Goal: Transaction & Acquisition: Subscribe to service/newsletter

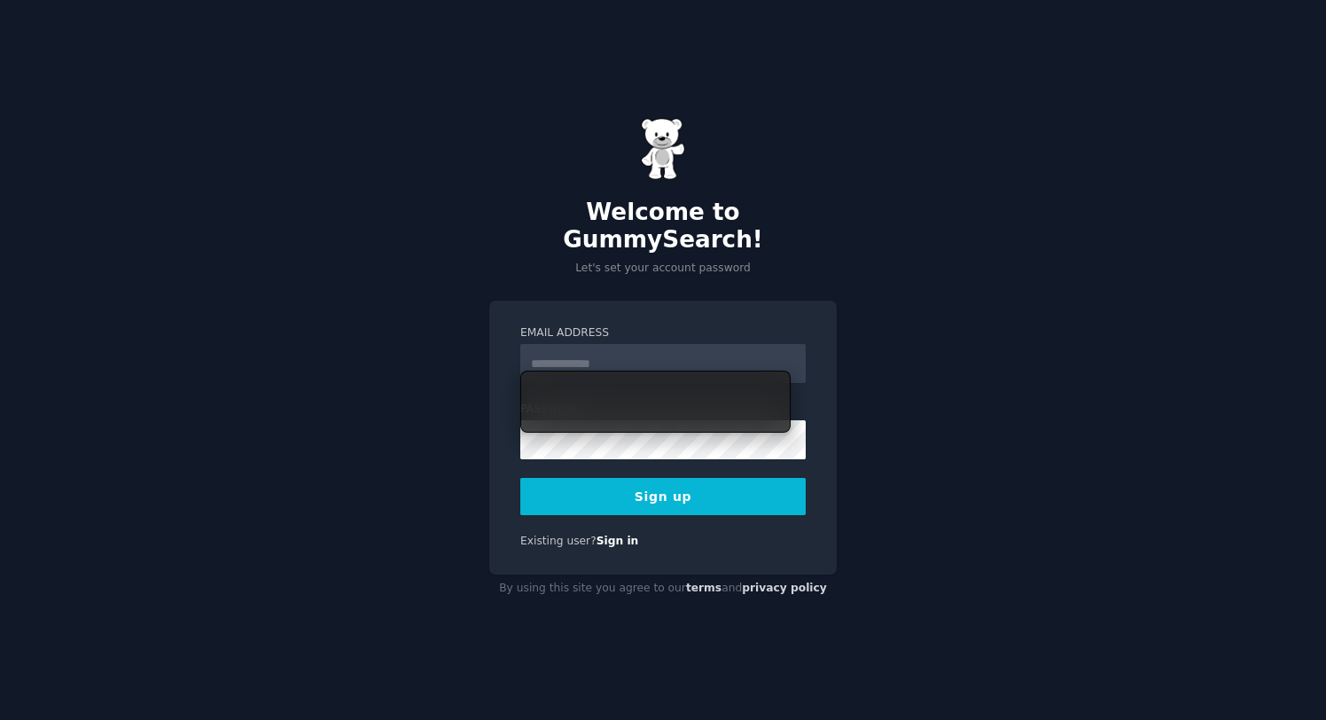
click at [665, 362] on input "Email Address" at bounding box center [662, 363] width 285 height 39
click at [911, 384] on div "Welcome to GummySearch! Let's set your account password Email Address Password …" at bounding box center [663, 360] width 1326 height 720
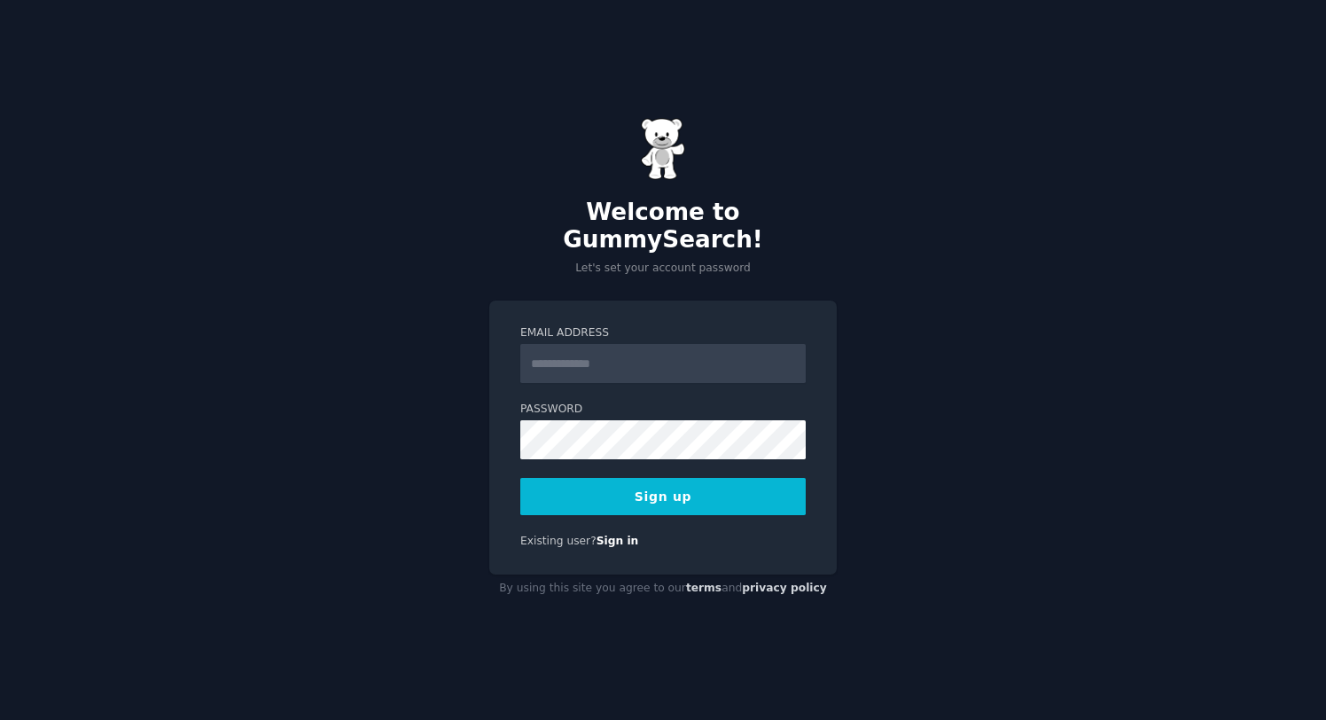
click at [620, 536] on div "Email Address Password 8 or more characters Alphanumeric characters No common p…" at bounding box center [663, 438] width 348 height 274
click at [620, 535] on link "Sign in" at bounding box center [618, 541] width 43 height 12
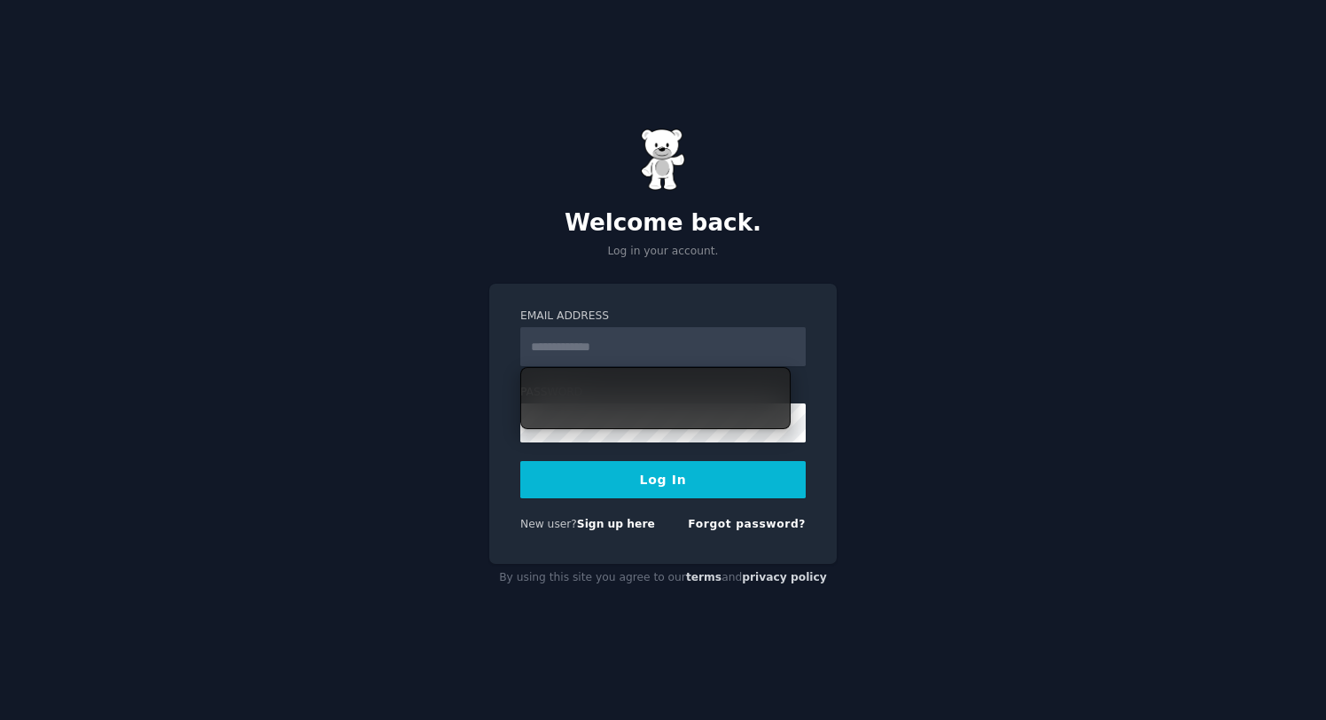
click at [654, 337] on input "Email Address" at bounding box center [662, 346] width 285 height 39
click at [636, 529] on link "Sign up here" at bounding box center [616, 524] width 78 height 12
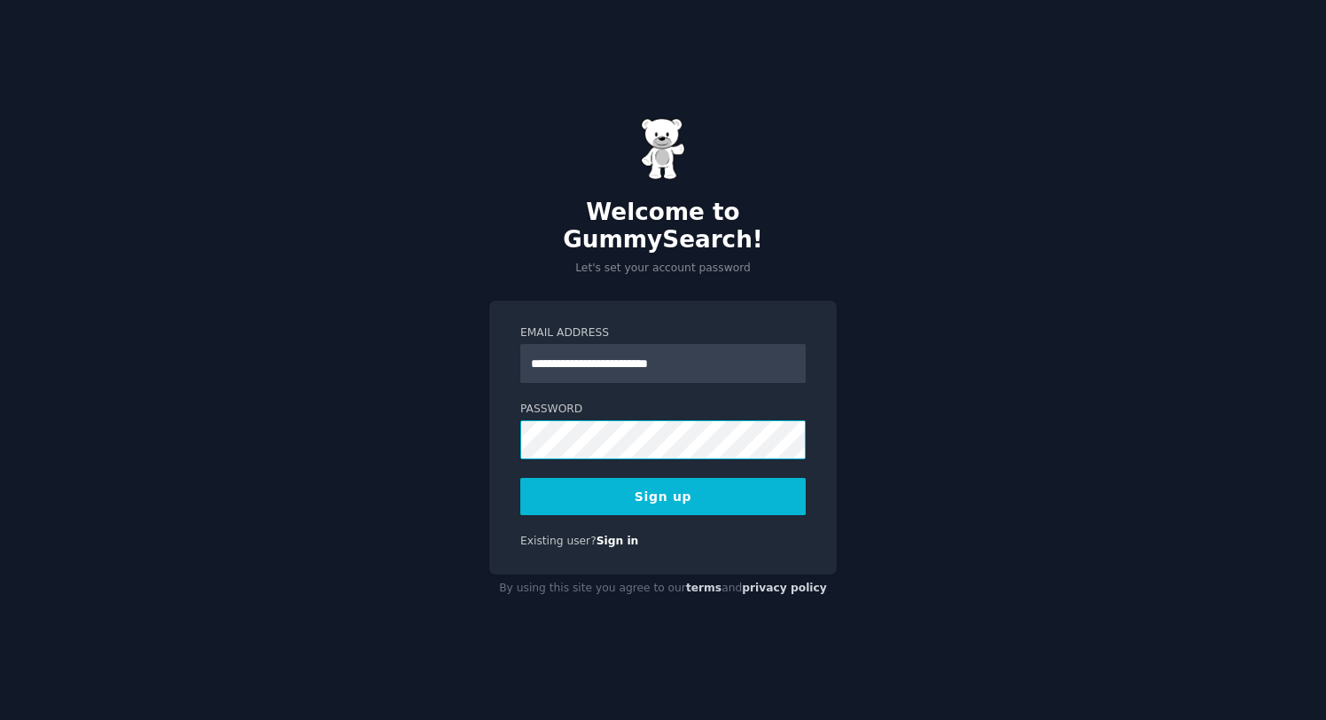
click at [520, 478] on button "Sign up" at bounding box center [662, 496] width 285 height 37
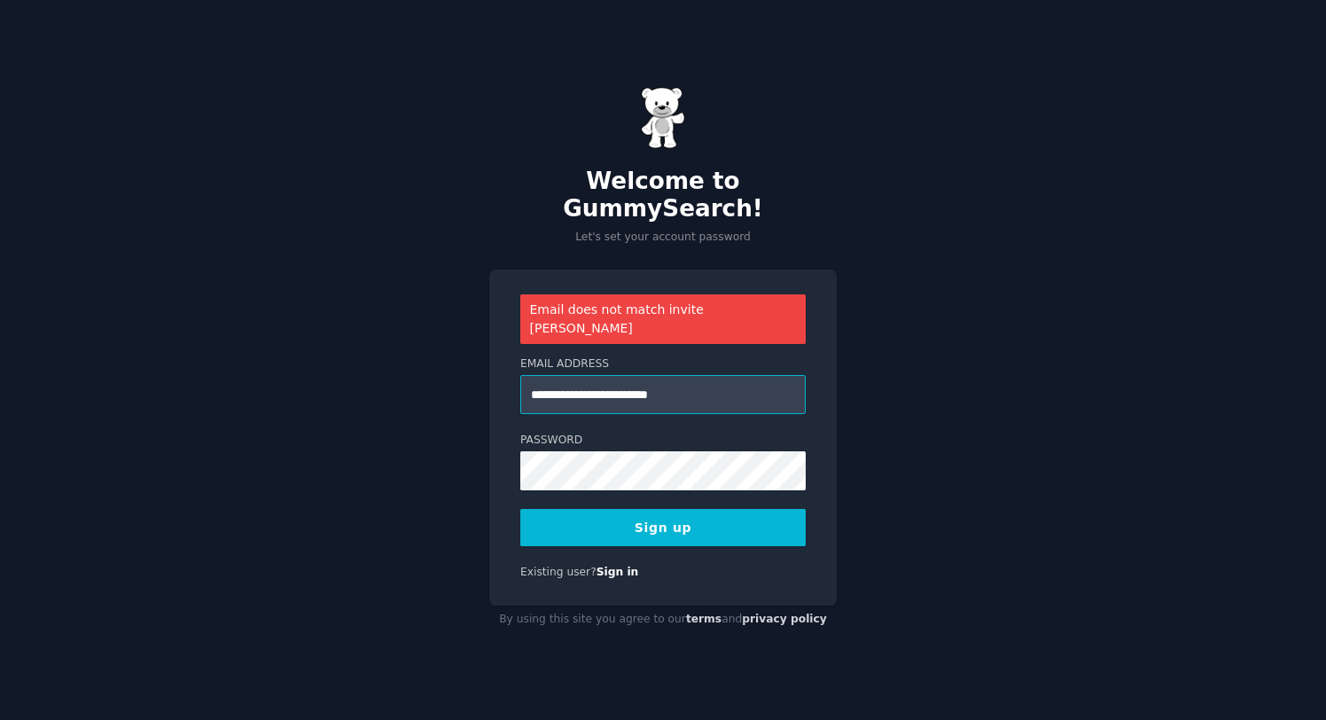
click at [666, 375] on input "**********" at bounding box center [662, 394] width 285 height 39
type input "**********"
click at [520, 509] on button "Sign up" at bounding box center [662, 527] width 285 height 37
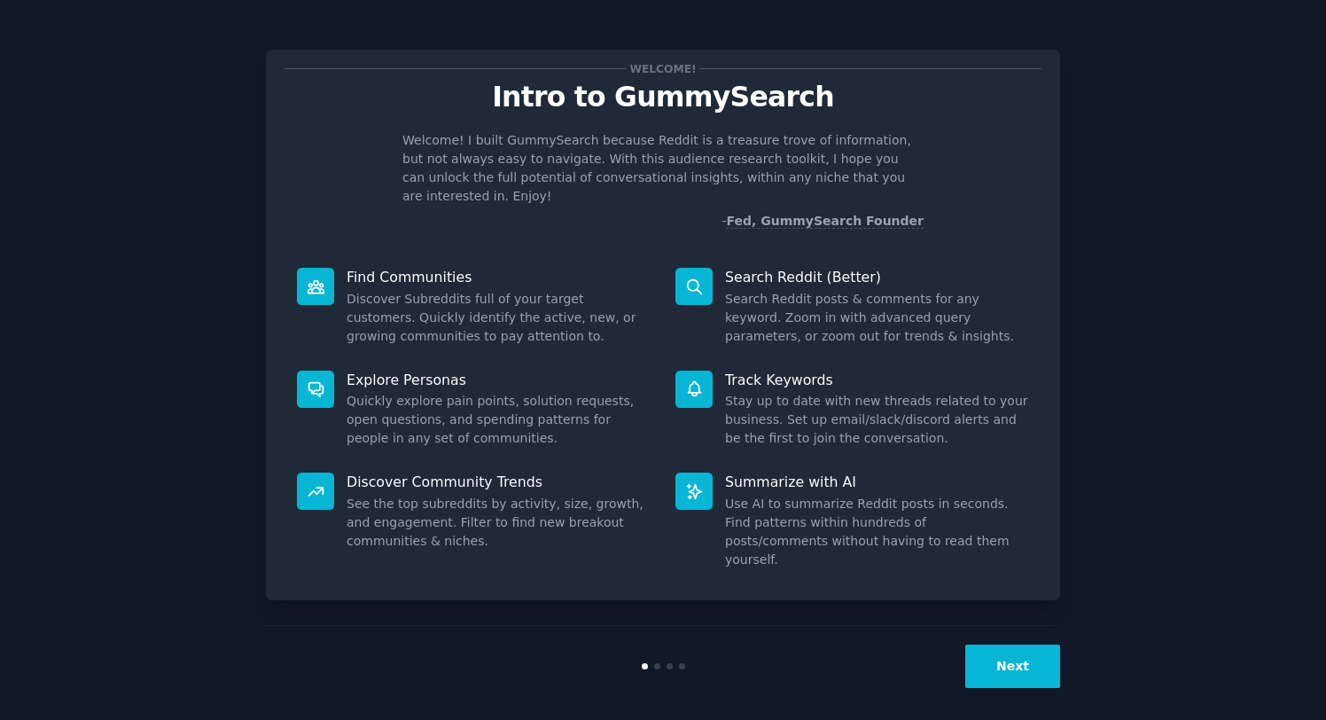
click at [1009, 647] on button "Next" at bounding box center [1012, 666] width 95 height 43
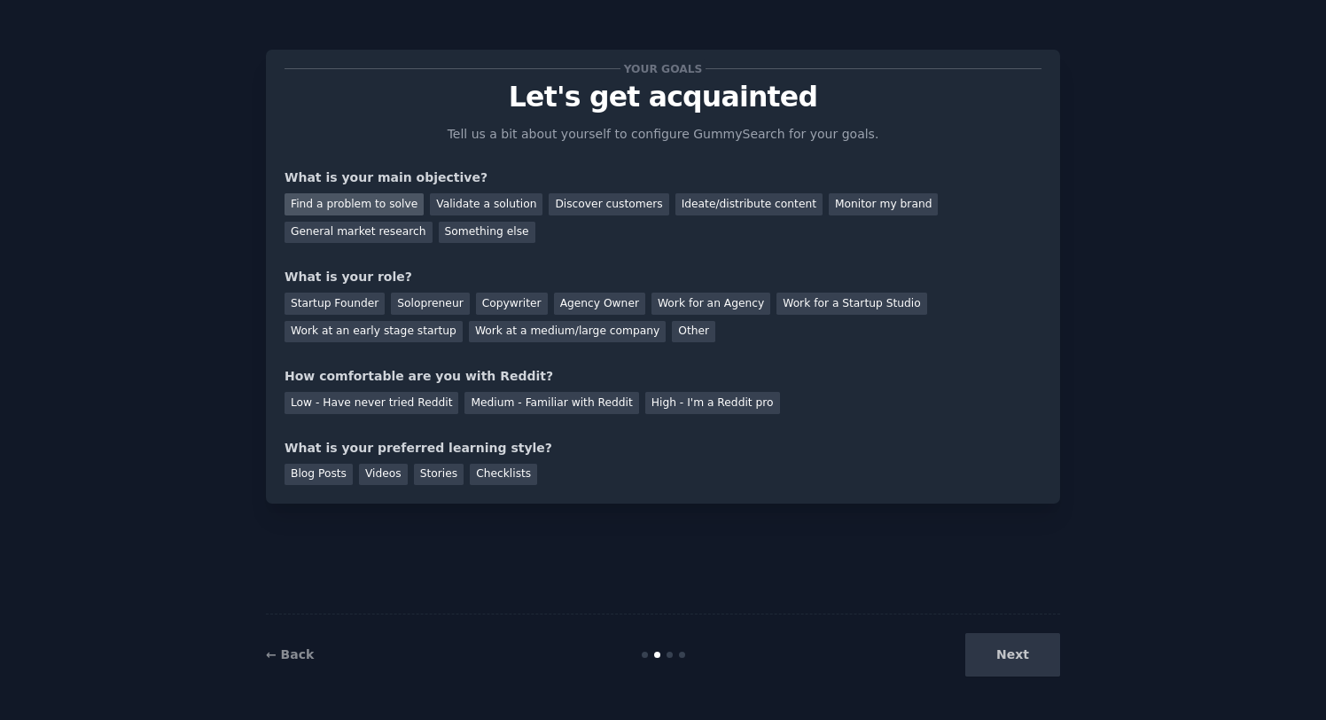
click at [388, 200] on div "Find a problem to solve" at bounding box center [354, 204] width 139 height 22
click at [466, 206] on div "Validate a solution" at bounding box center [486, 204] width 113 height 22
click at [352, 205] on div "Find a problem to solve" at bounding box center [354, 204] width 139 height 22
click at [418, 306] on div "Solopreneur" at bounding box center [430, 304] width 78 height 22
click at [364, 305] on div "Startup Founder" at bounding box center [335, 304] width 100 height 22
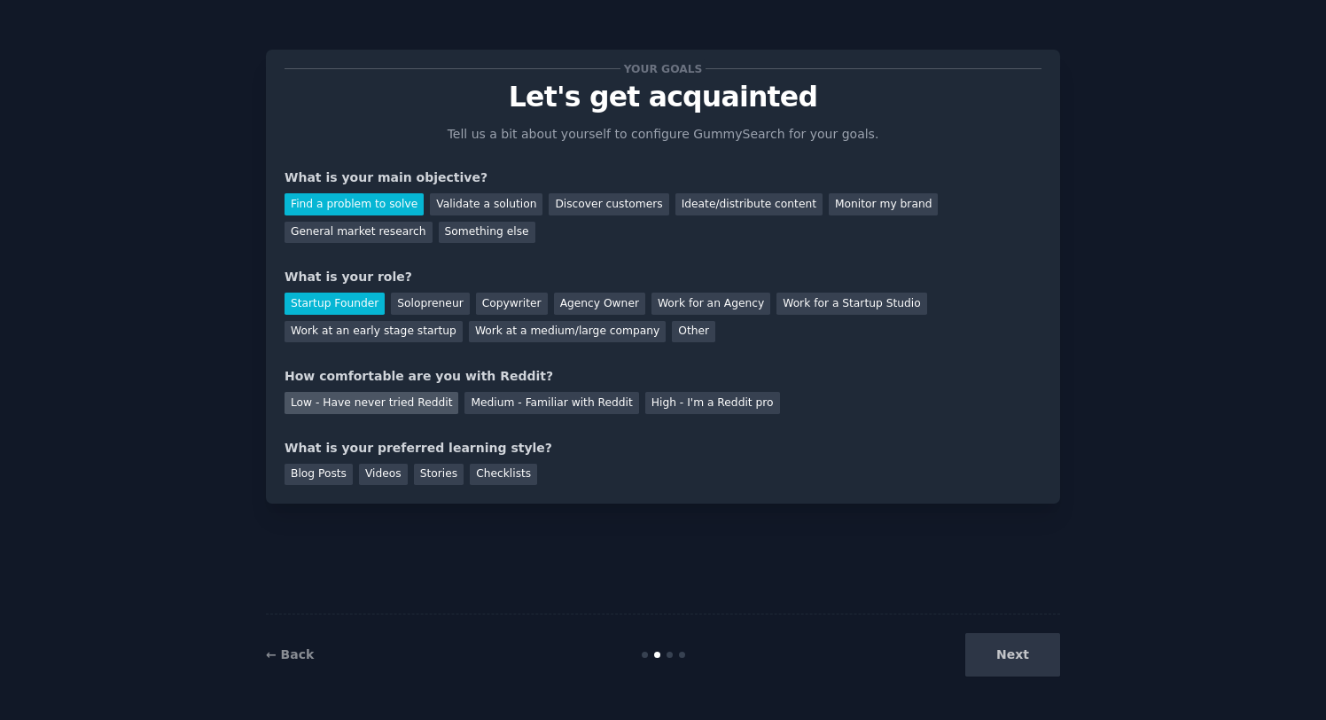
click at [419, 405] on div "Low - Have never tried Reddit" at bounding box center [372, 403] width 174 height 22
click at [493, 402] on div "Medium - Familiar with Reddit" at bounding box center [552, 403] width 174 height 22
click at [332, 476] on div "Blog Posts" at bounding box center [319, 475] width 68 height 22
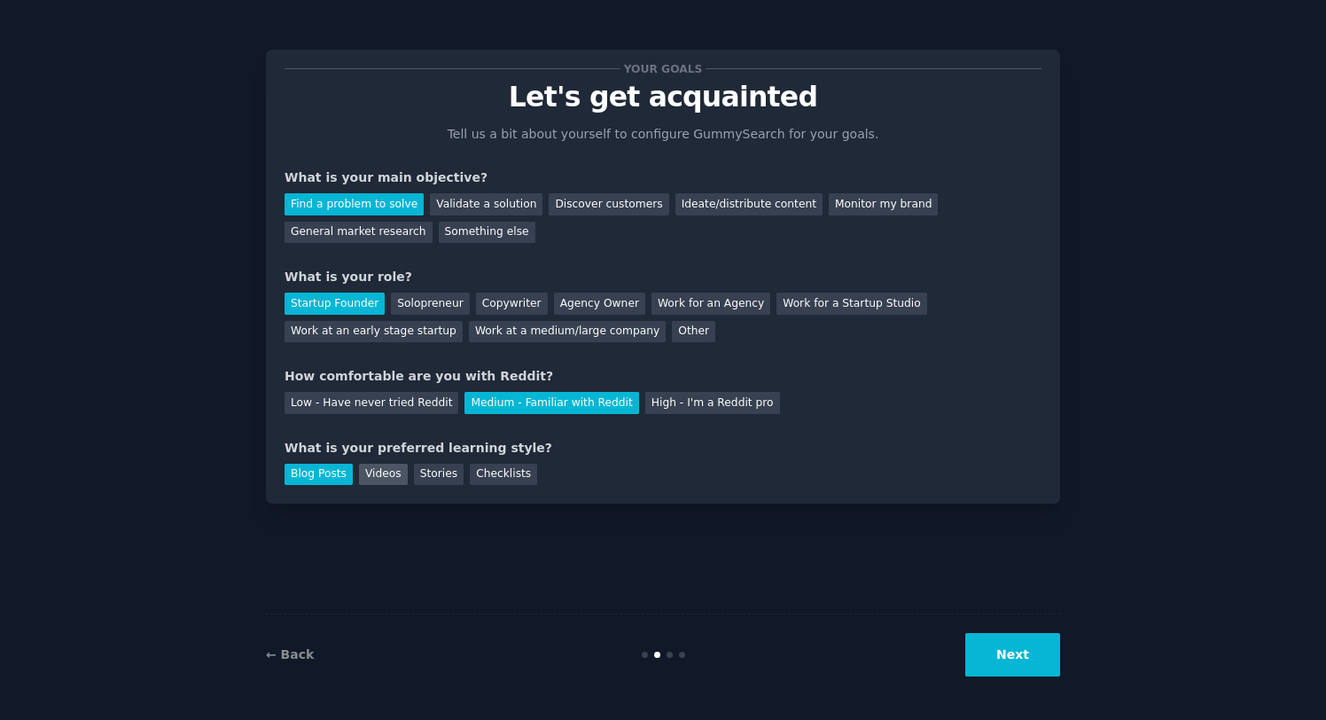
click at [380, 476] on div "Videos" at bounding box center [383, 475] width 49 height 22
click at [427, 475] on div "Stories" at bounding box center [439, 475] width 50 height 22
click at [505, 475] on div "Checklists" at bounding box center [503, 475] width 67 height 22
click at [384, 477] on div "Videos" at bounding box center [383, 475] width 49 height 22
click at [1037, 652] on button "Next" at bounding box center [1012, 654] width 95 height 43
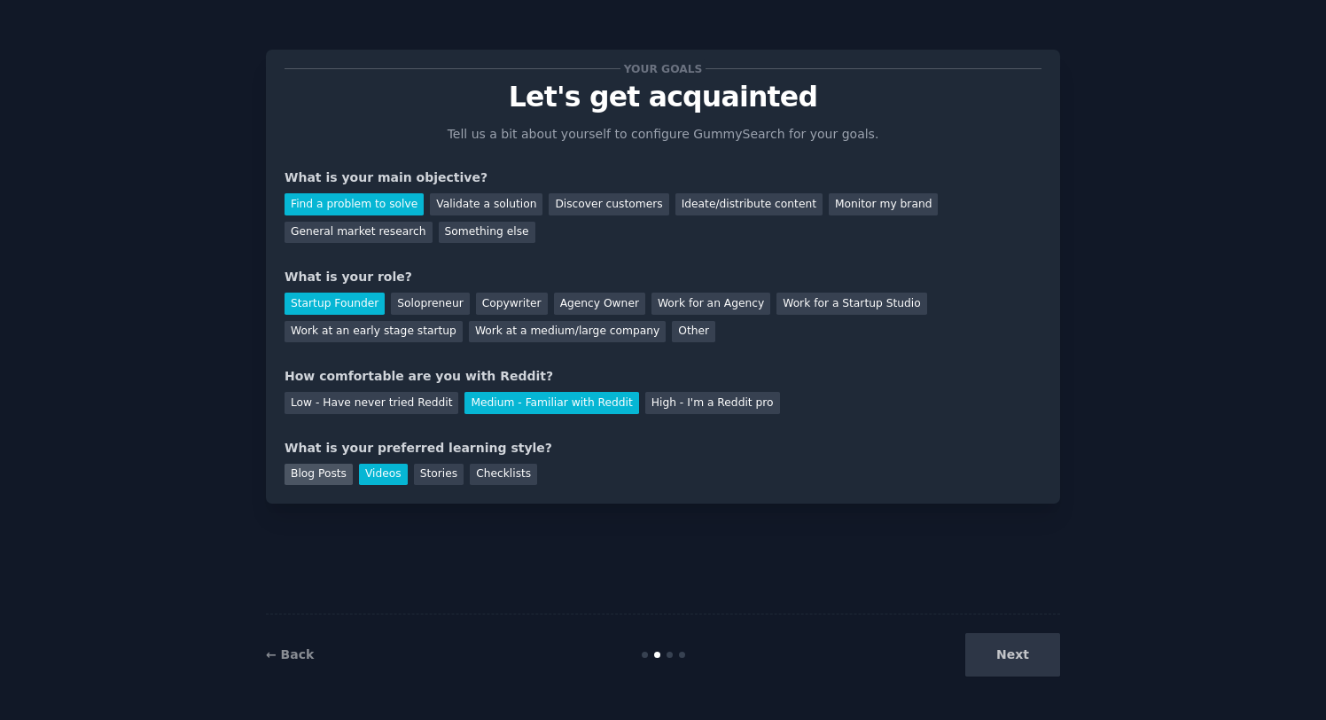
click at [337, 477] on div "Blog Posts" at bounding box center [319, 475] width 68 height 22
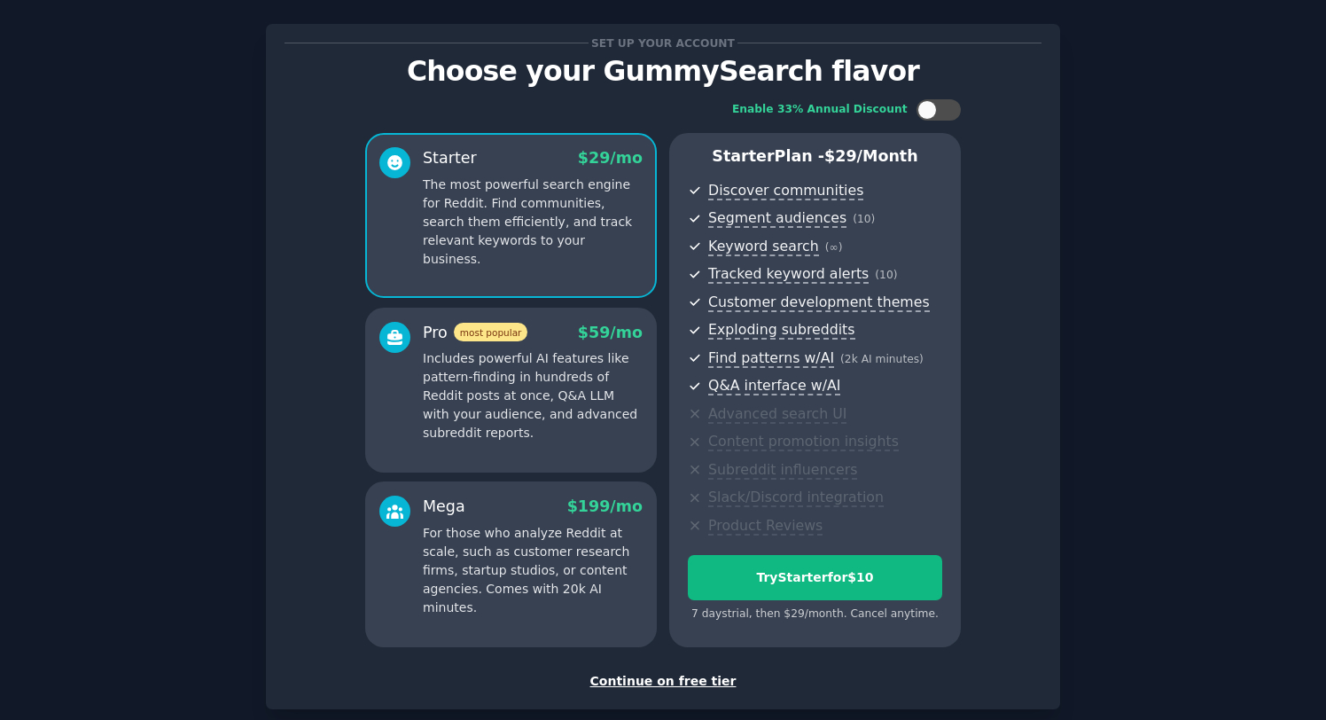
scroll to position [121, 0]
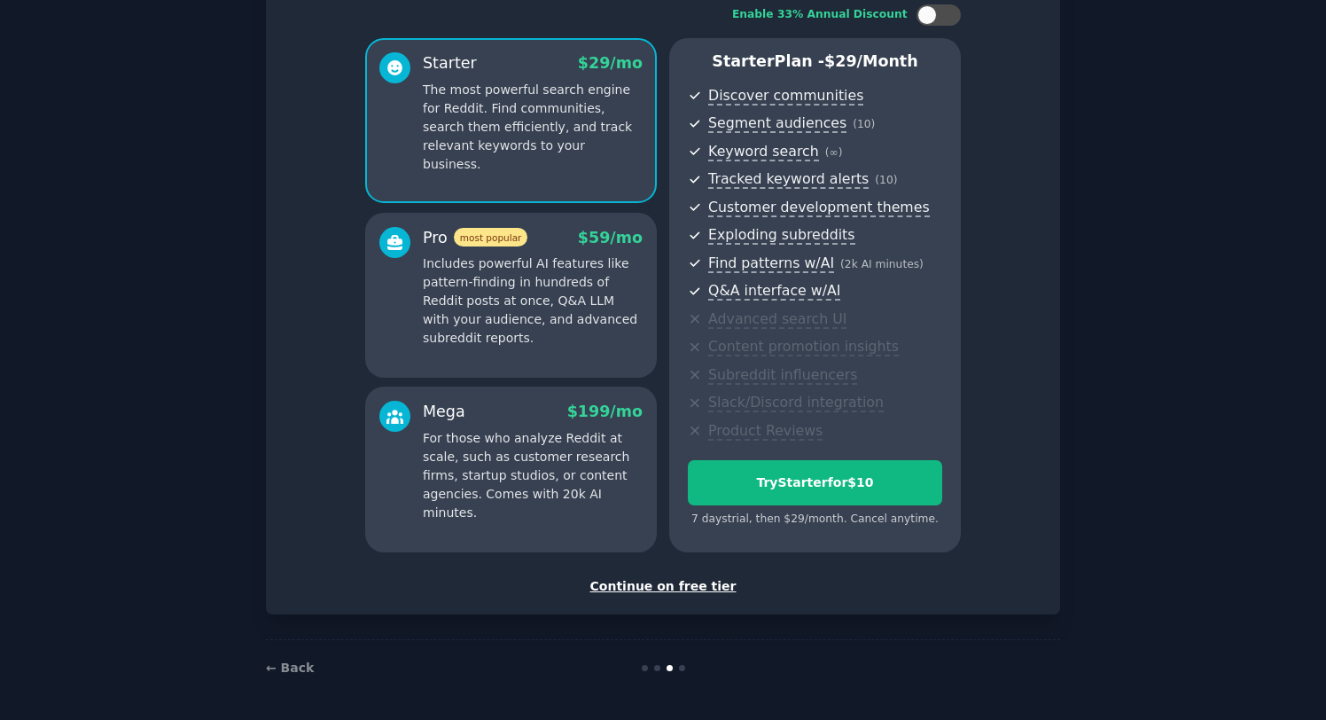
click at [689, 585] on div "Continue on free tier" at bounding box center [663, 586] width 757 height 19
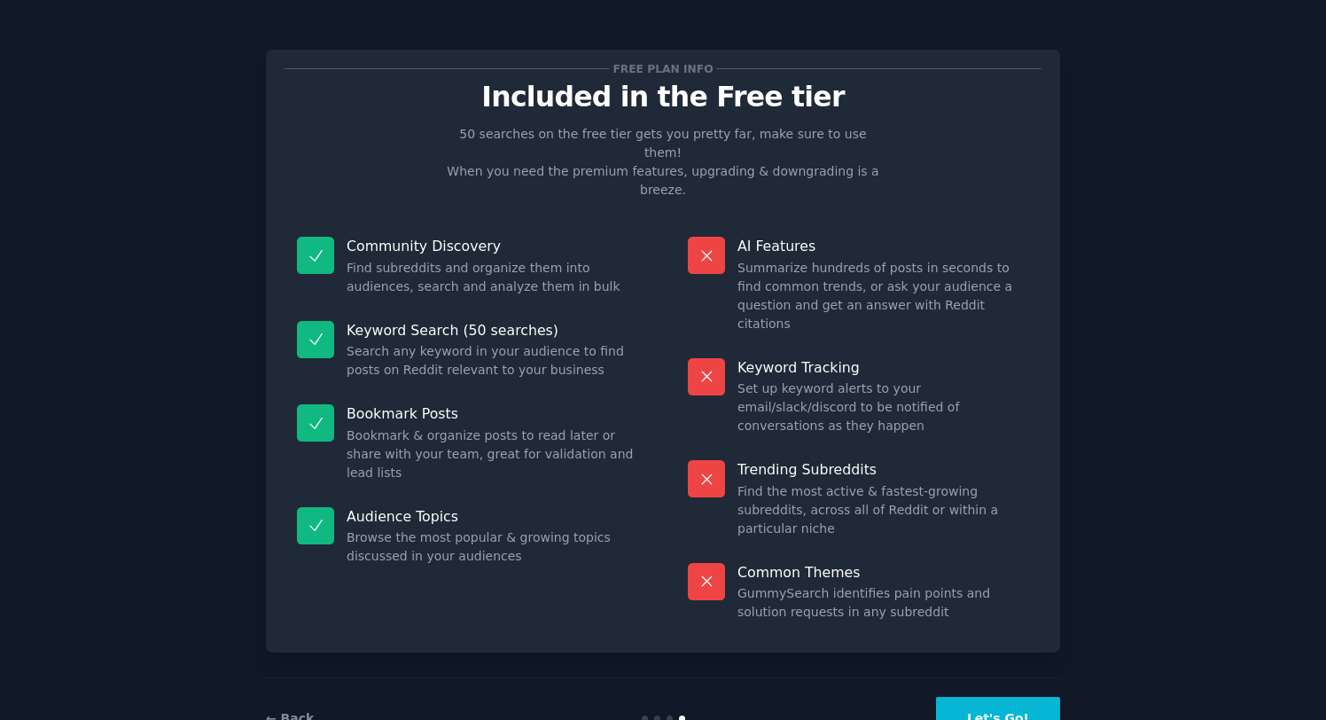
click at [985, 697] on button "Let's Go!" at bounding box center [998, 718] width 124 height 43
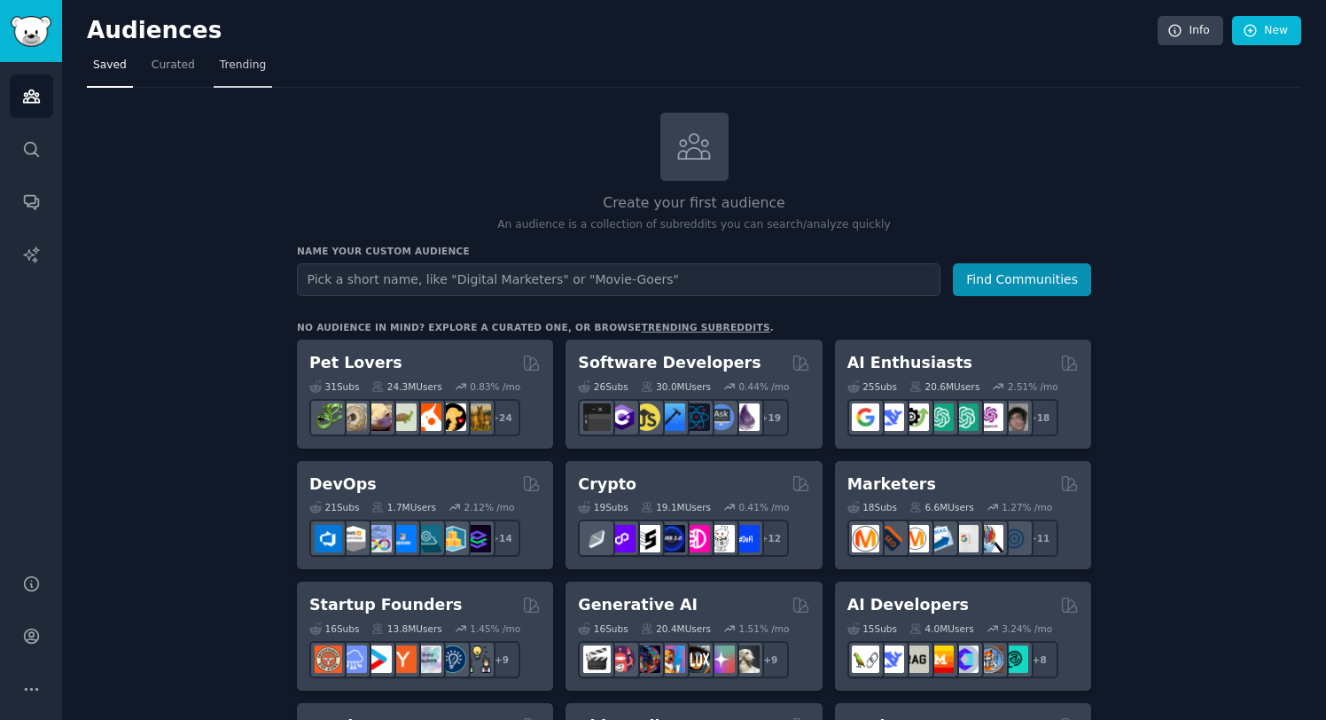
click at [251, 64] on span "Trending" at bounding box center [243, 66] width 46 height 16
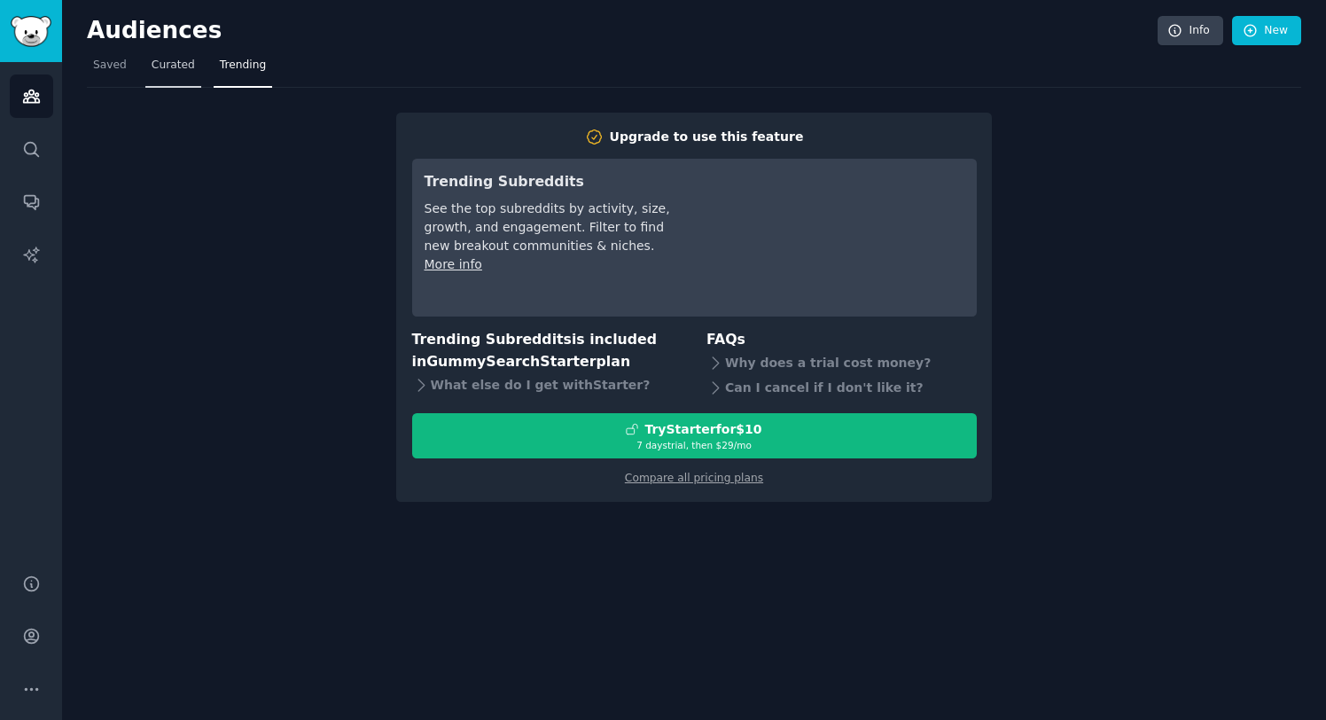
click at [182, 74] on link "Curated" at bounding box center [173, 69] width 56 height 36
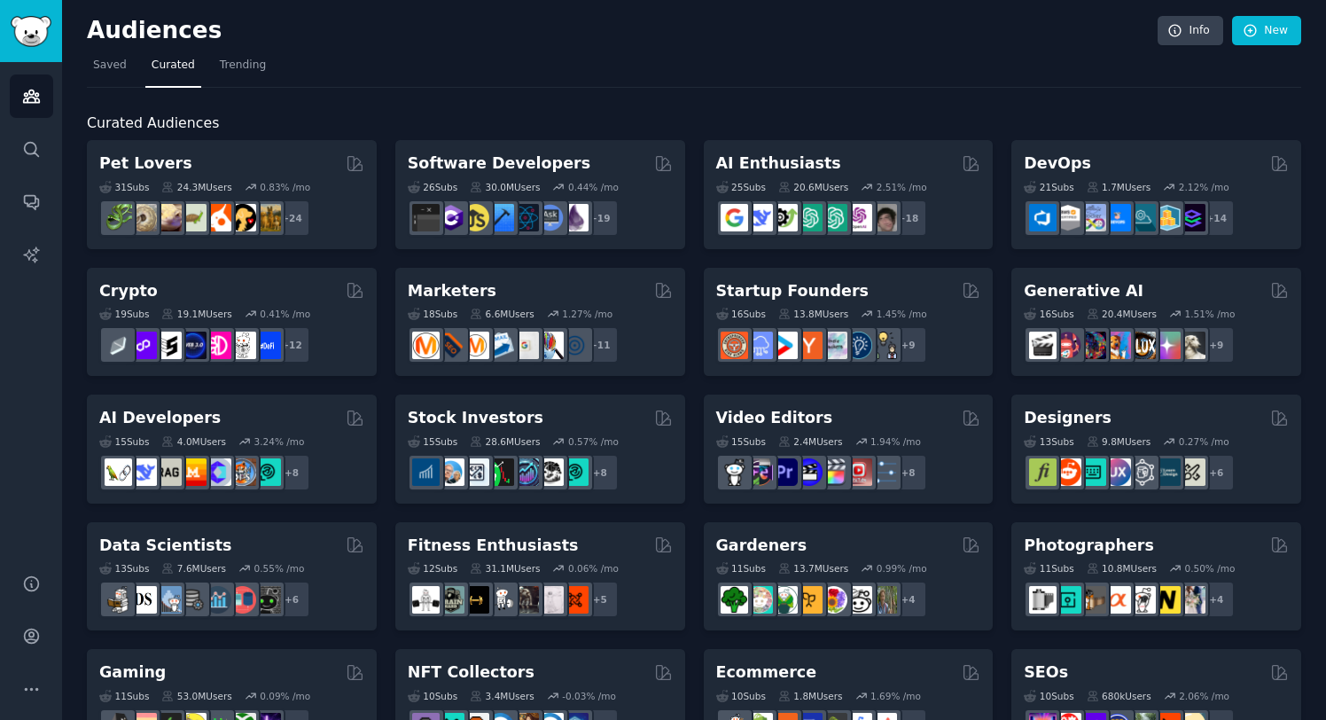
scroll to position [16, 0]
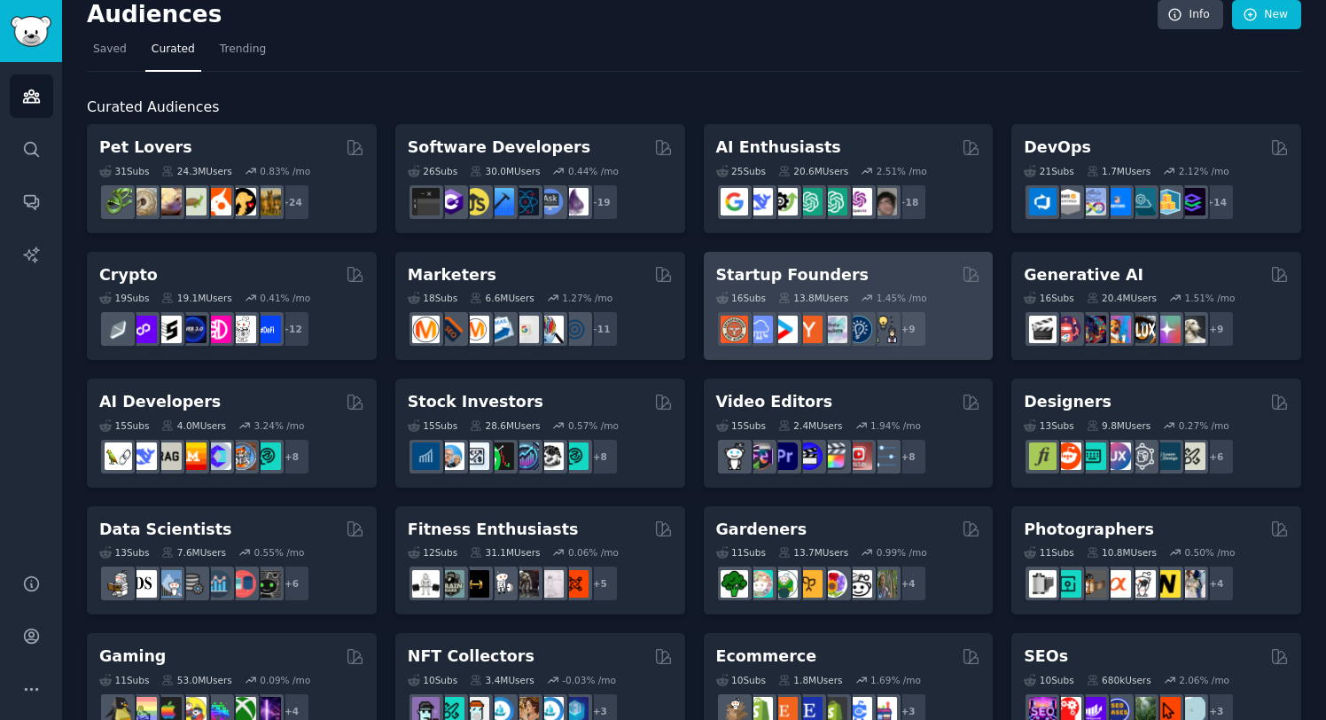
click at [772, 279] on h2 "Startup Founders" at bounding box center [792, 275] width 152 height 22
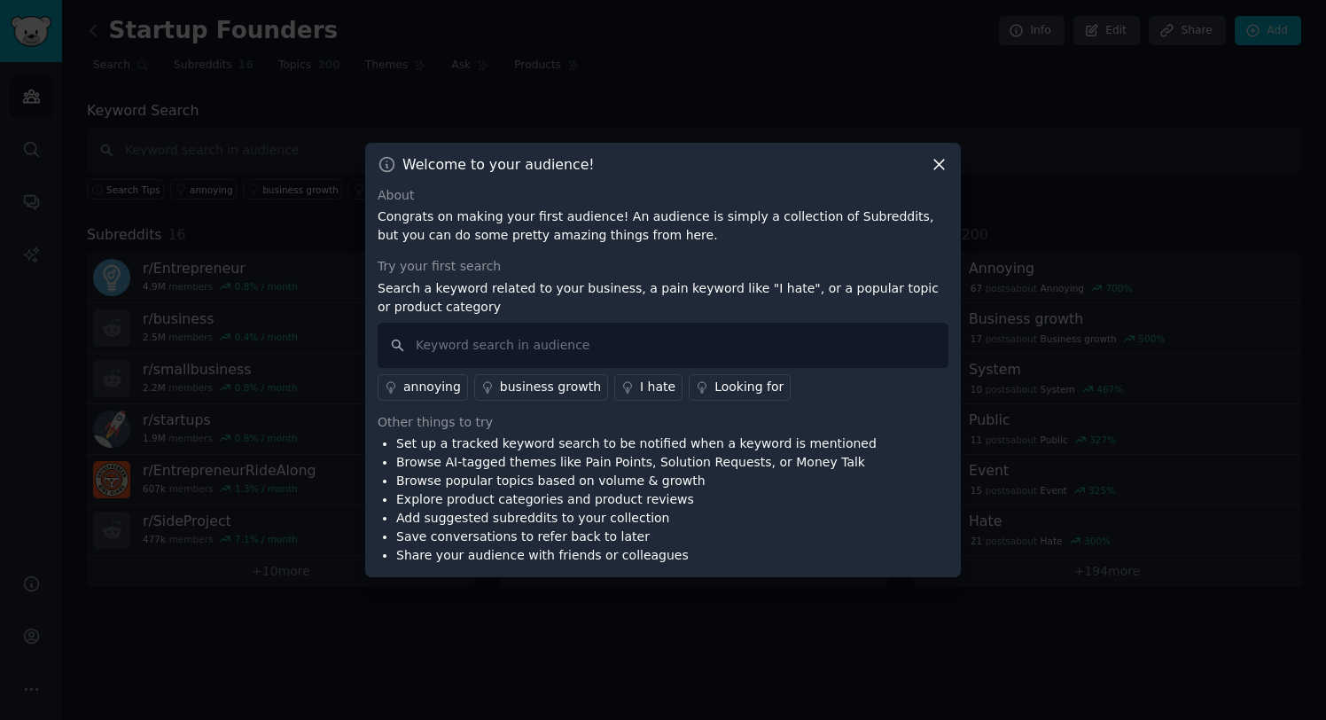
click at [934, 164] on icon at bounding box center [939, 164] width 19 height 19
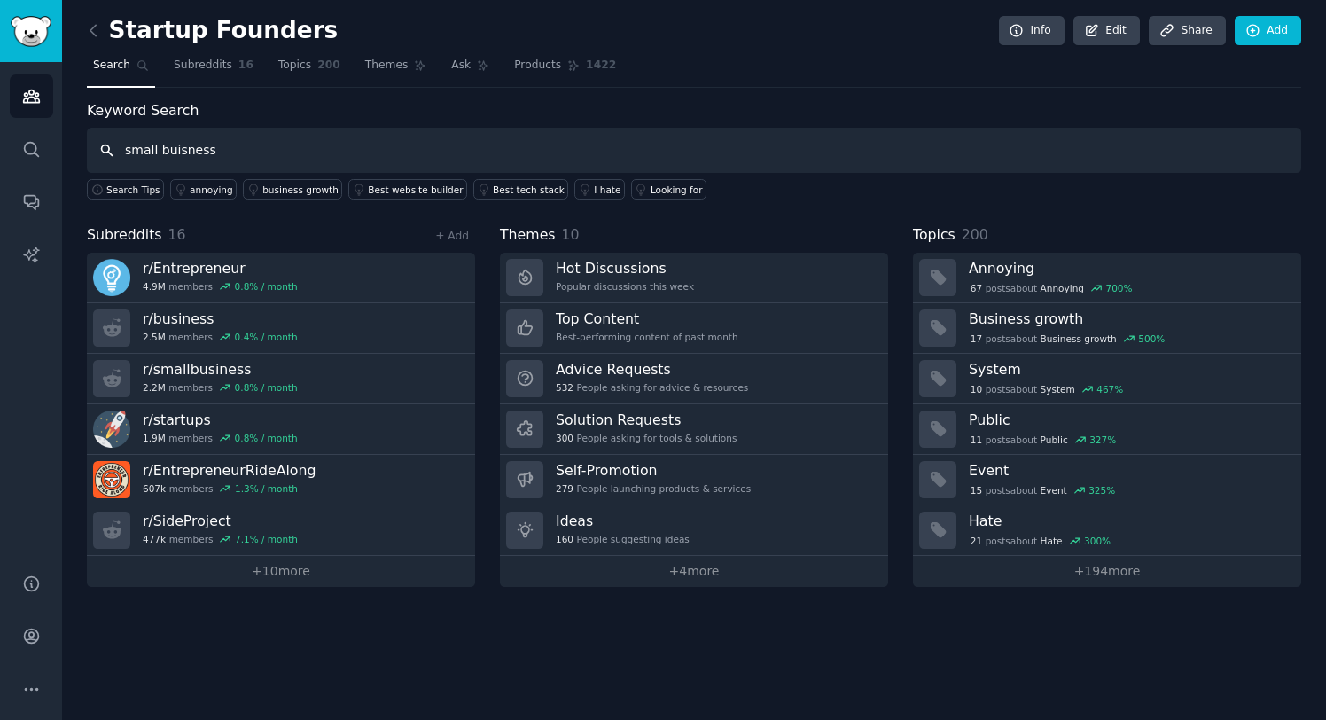
click at [181, 159] on input "small buisness" at bounding box center [694, 150] width 1215 height 45
click at [236, 155] on input "small buisiness" at bounding box center [694, 150] width 1215 height 45
click at [176, 152] on input "small buisines" at bounding box center [694, 150] width 1215 height 45
click at [307, 168] on input "small busines" at bounding box center [694, 150] width 1215 height 45
click at [331, 145] on input "small business" at bounding box center [694, 150] width 1215 height 45
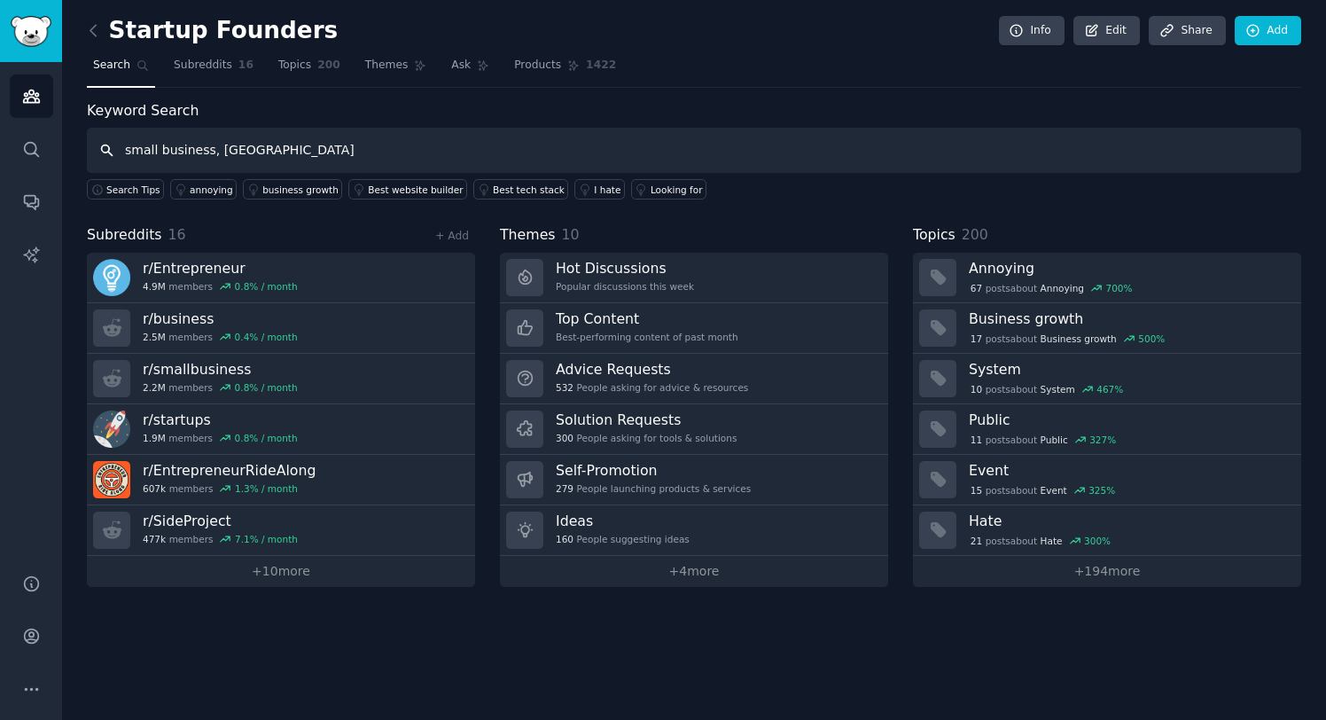
type input "small business, [GEOGRAPHIC_DATA]"
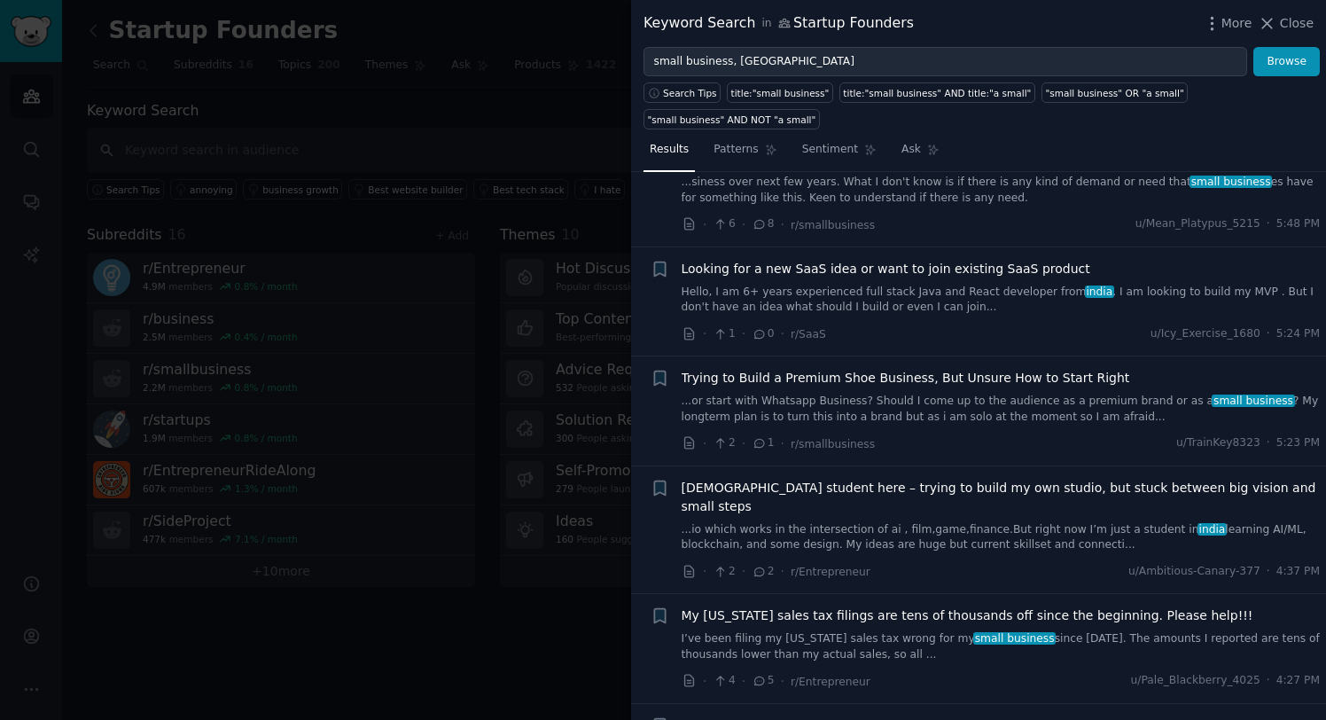
scroll to position [979, 0]
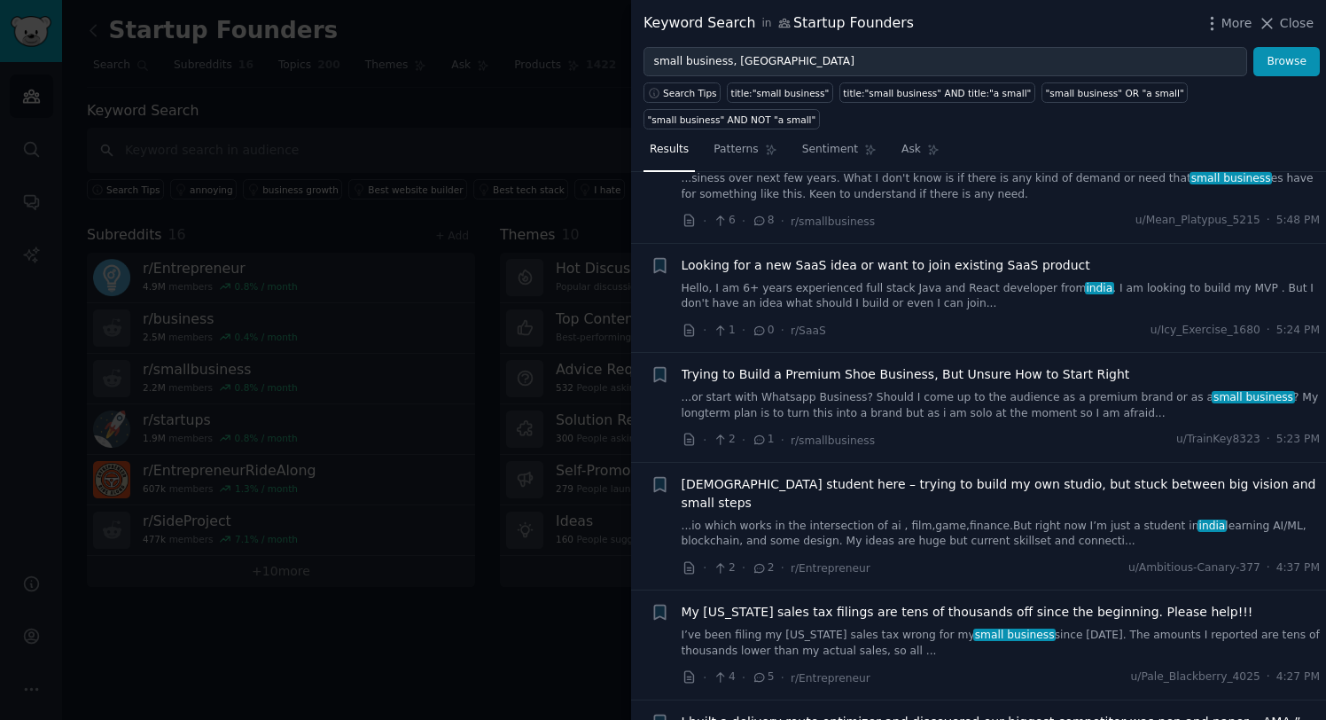
click at [636, 195] on li "+ Is there a need for fractional CFO or finance advisory services in small busi…" at bounding box center [978, 188] width 695 height 109
click at [608, 191] on div at bounding box center [663, 360] width 1326 height 720
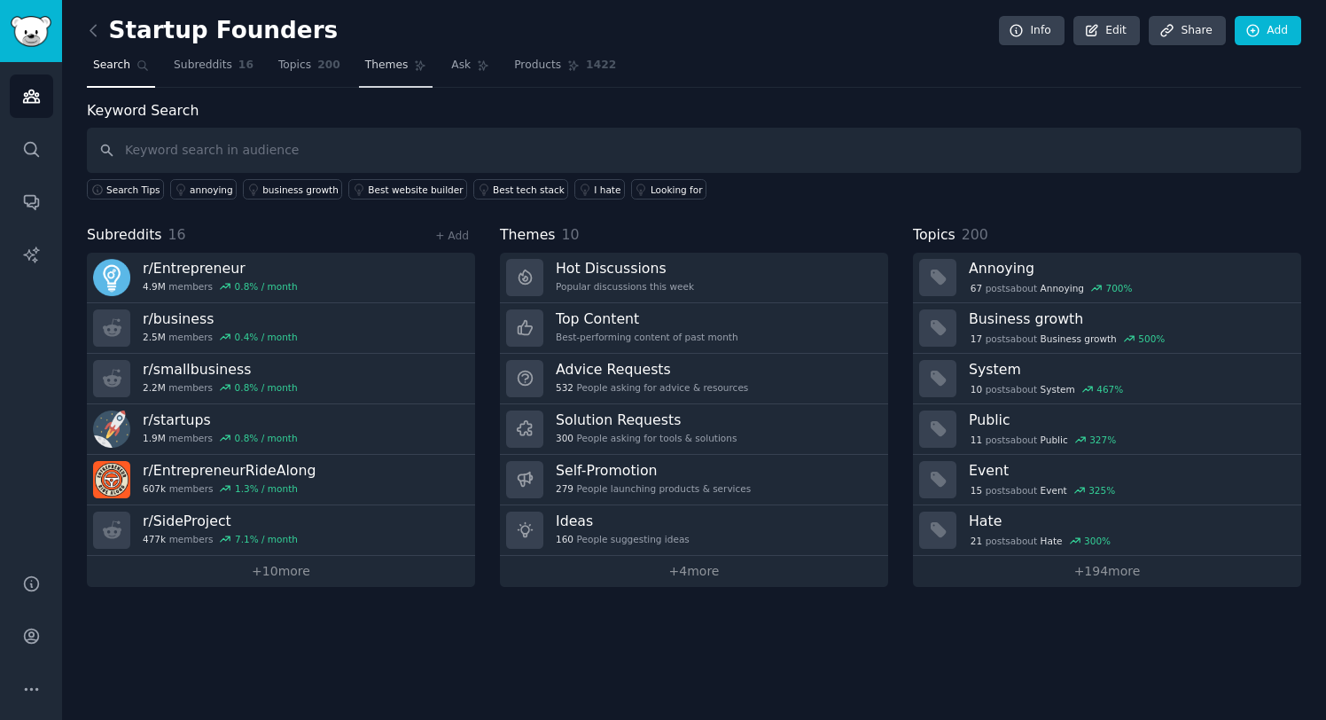
click at [392, 76] on link "Themes" at bounding box center [396, 69] width 74 height 36
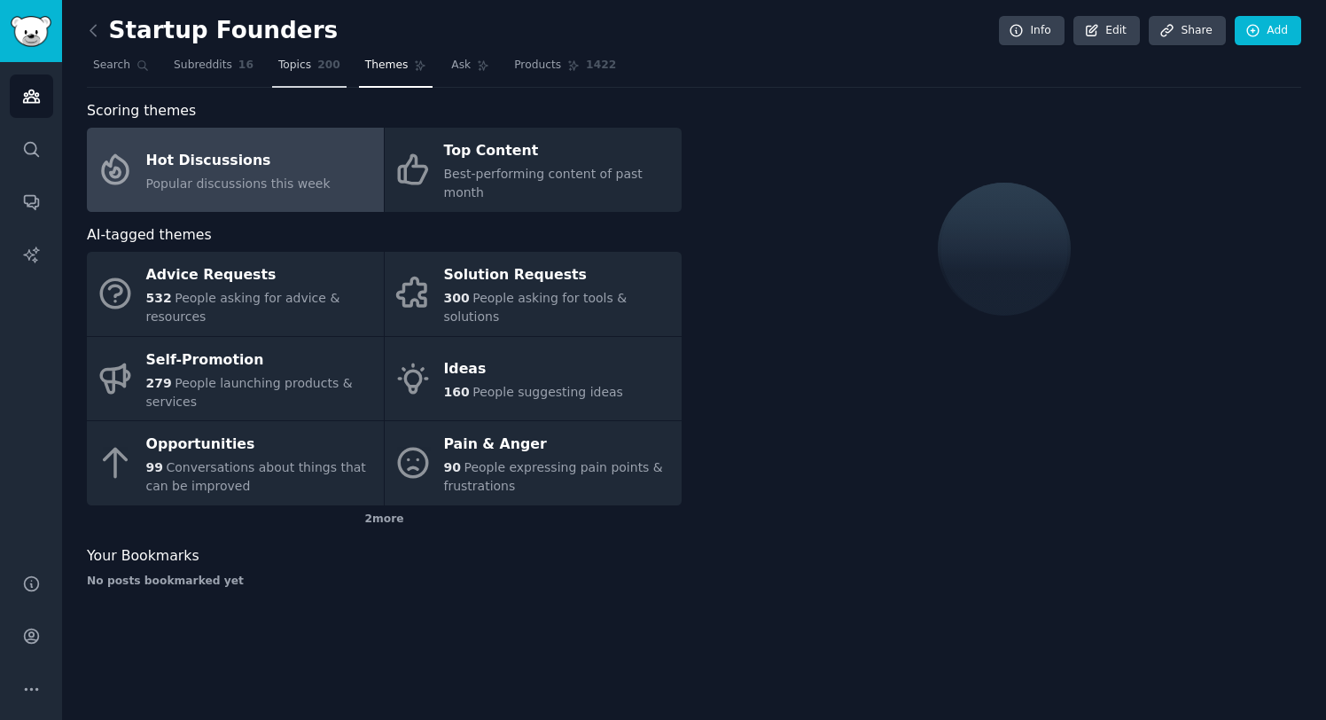
click at [332, 70] on span "200" at bounding box center [328, 66] width 23 height 16
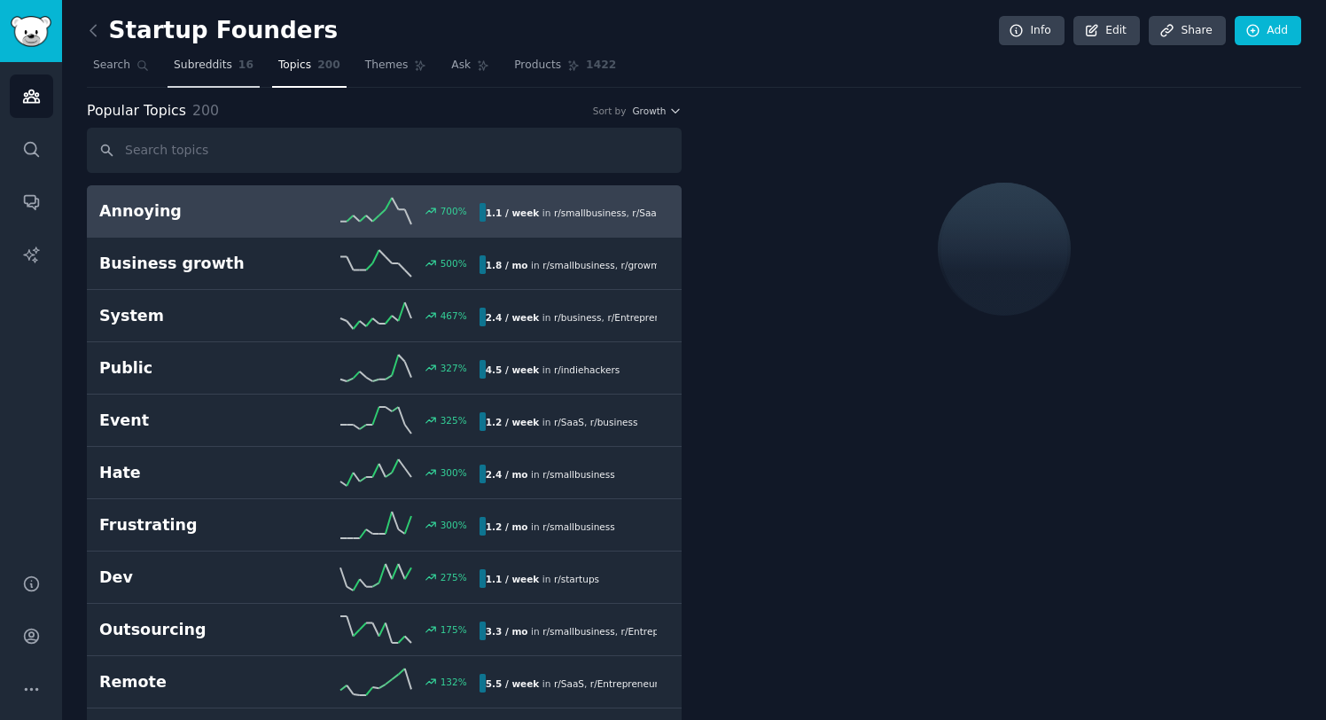
click at [223, 67] on span "Subreddits" at bounding box center [203, 66] width 59 height 16
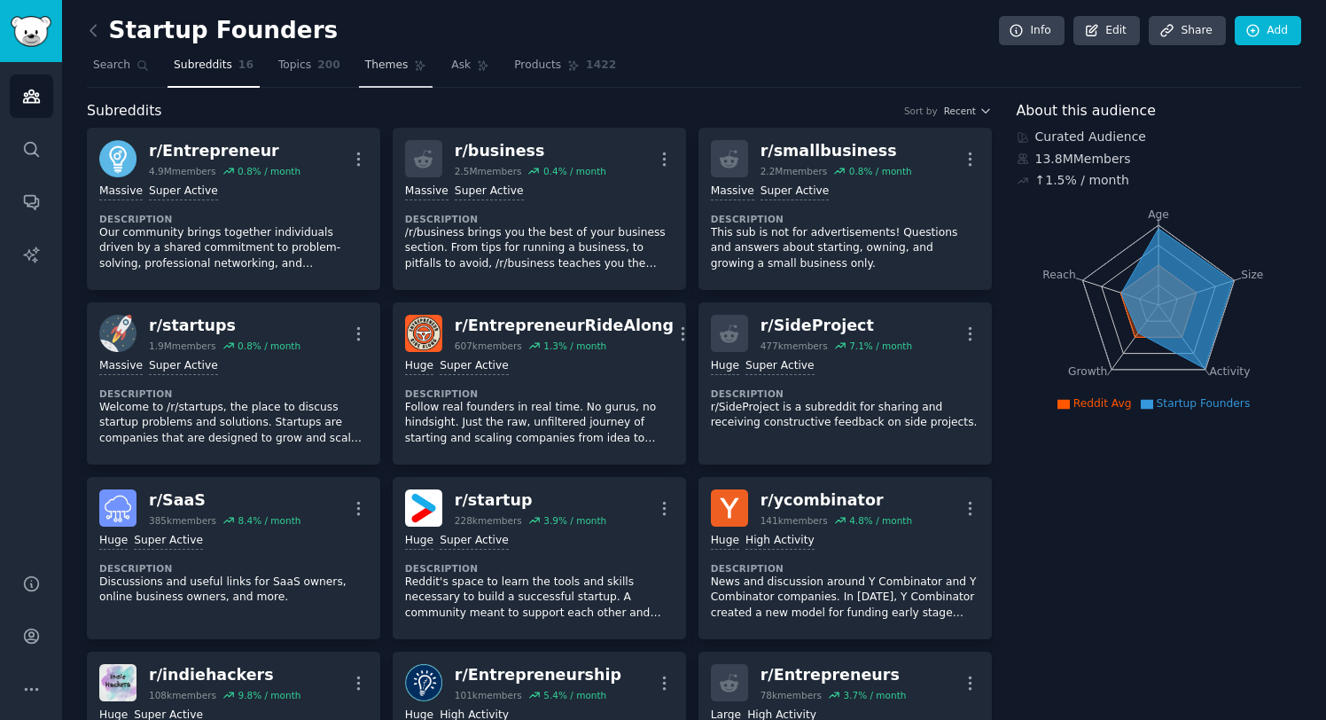
click at [395, 72] on span "Themes" at bounding box center [386, 66] width 43 height 16
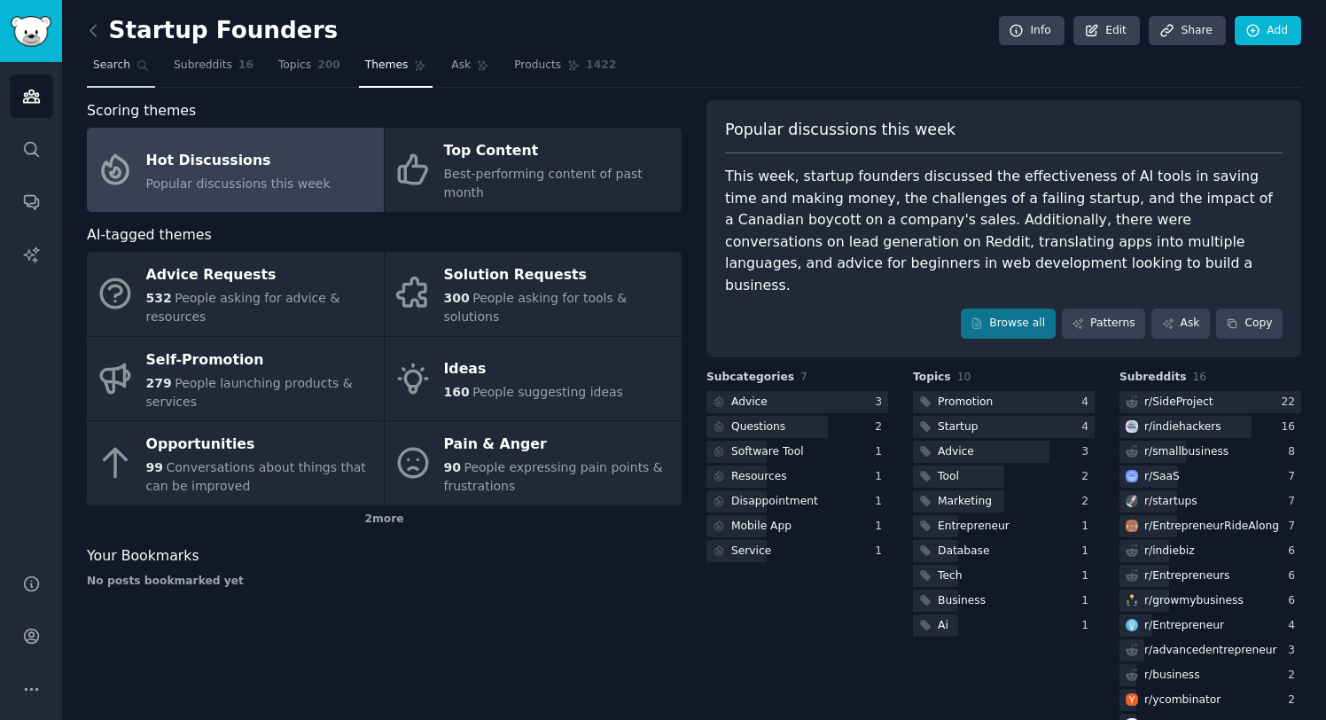
click at [142, 64] on icon at bounding box center [143, 65] width 12 height 12
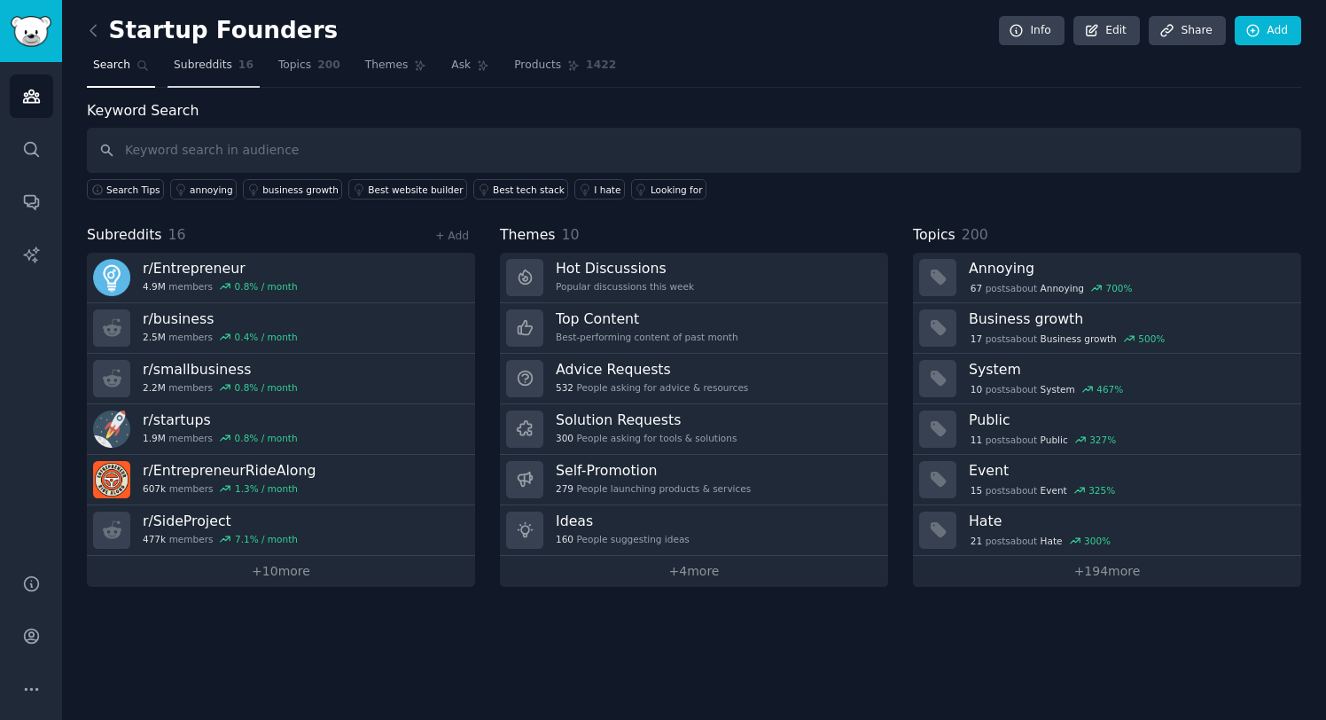
click at [207, 62] on span "Subreddits" at bounding box center [203, 66] width 59 height 16
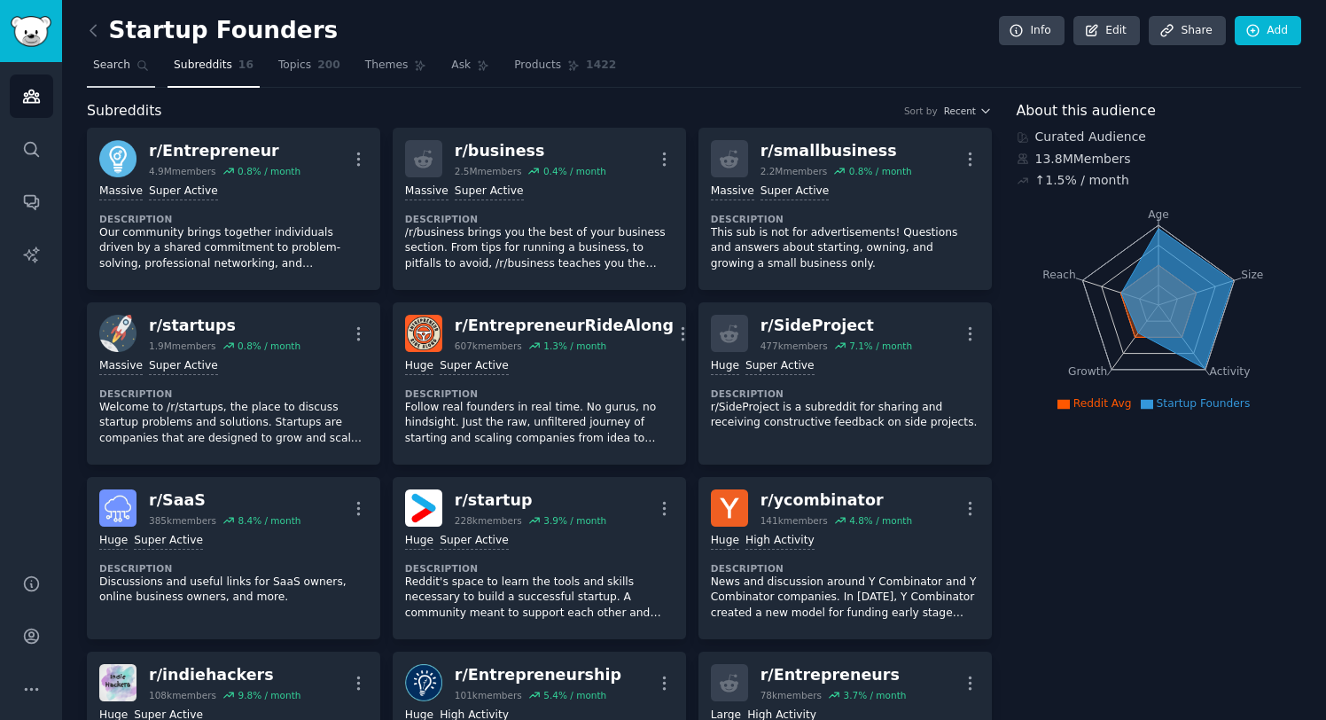
click at [147, 61] on icon at bounding box center [143, 65] width 12 height 12
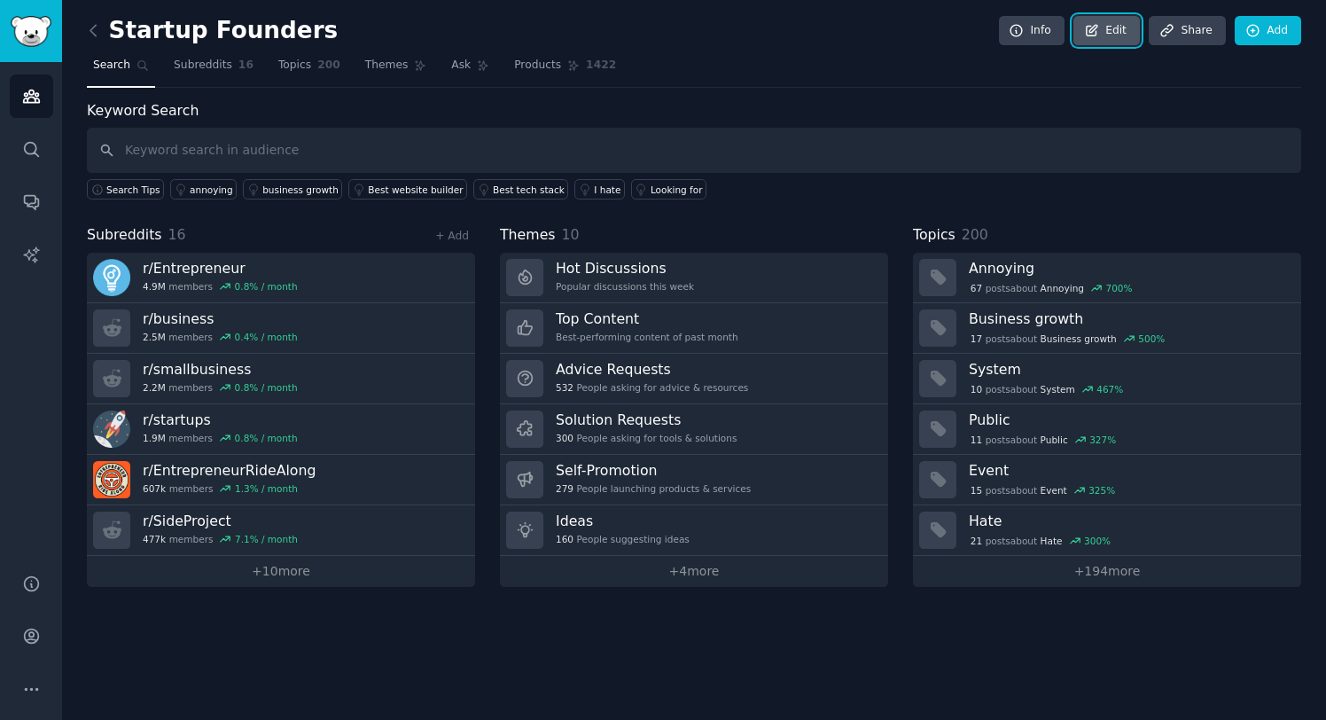
click at [1096, 31] on icon at bounding box center [1092, 31] width 16 height 16
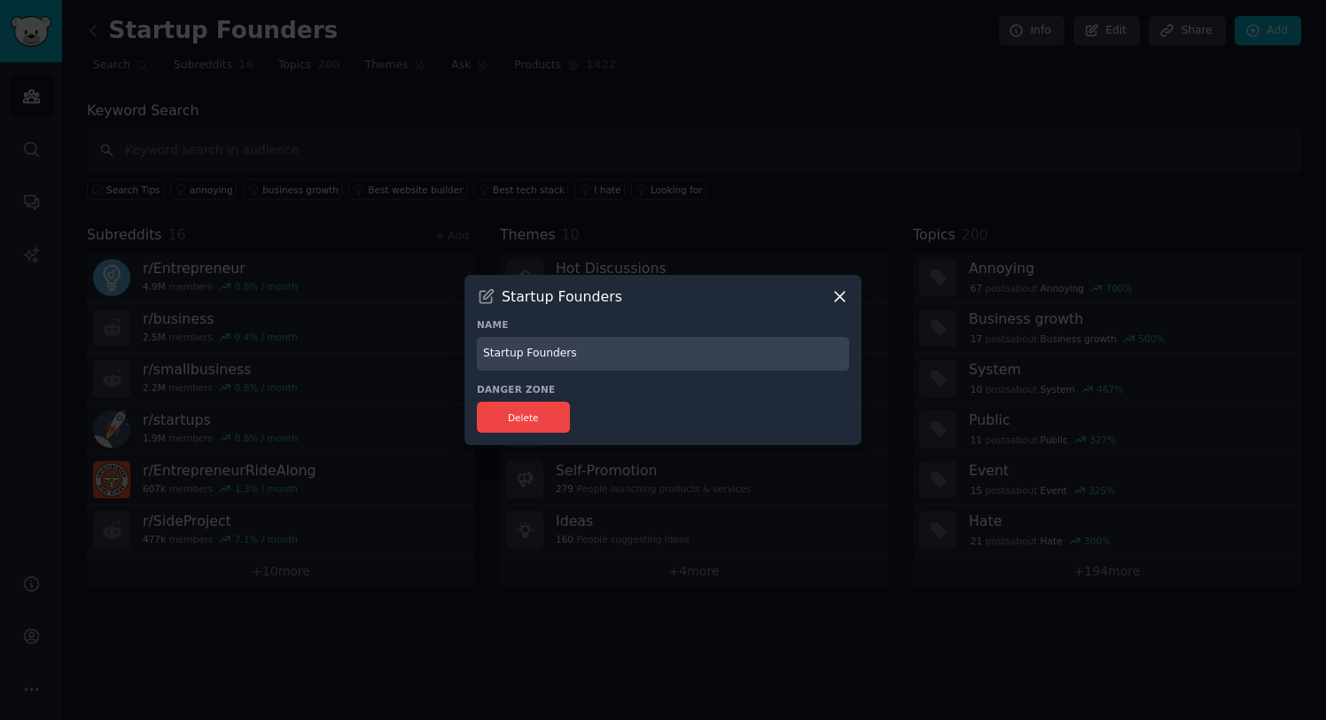
click at [839, 297] on icon at bounding box center [840, 297] width 10 height 10
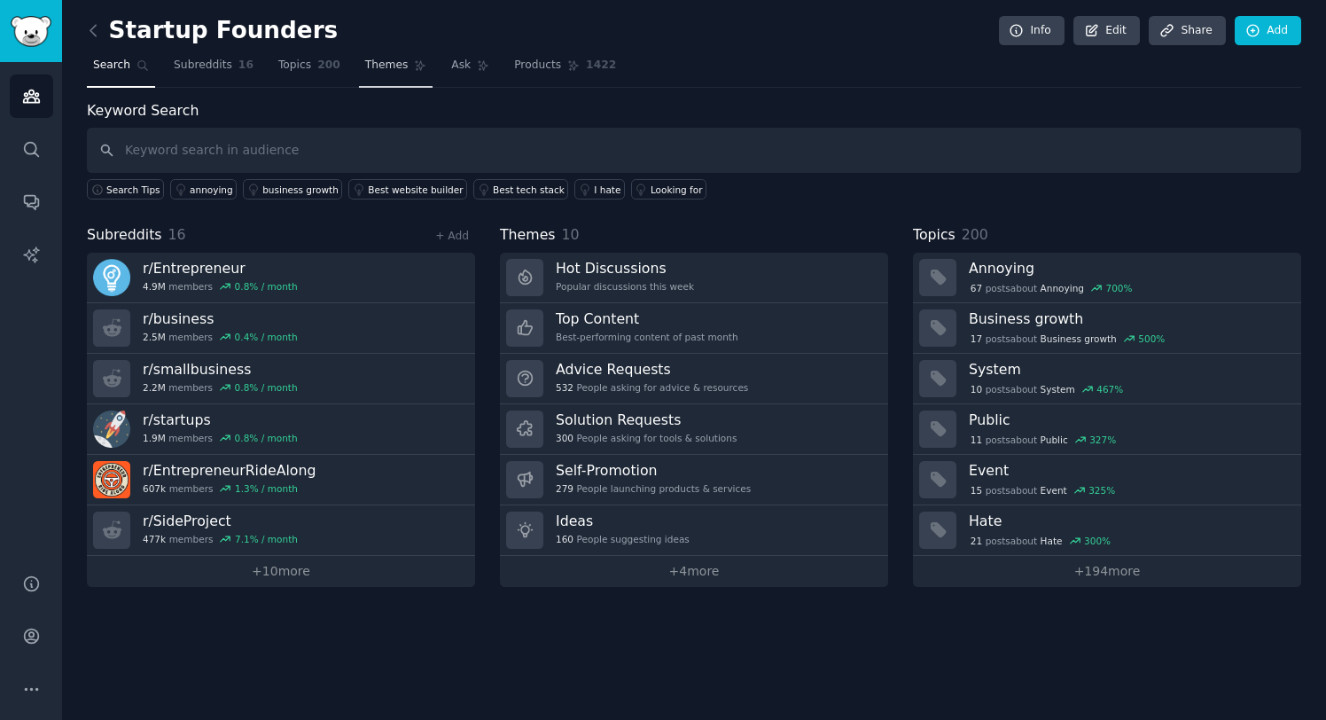
click at [404, 67] on link "Themes" at bounding box center [396, 69] width 74 height 36
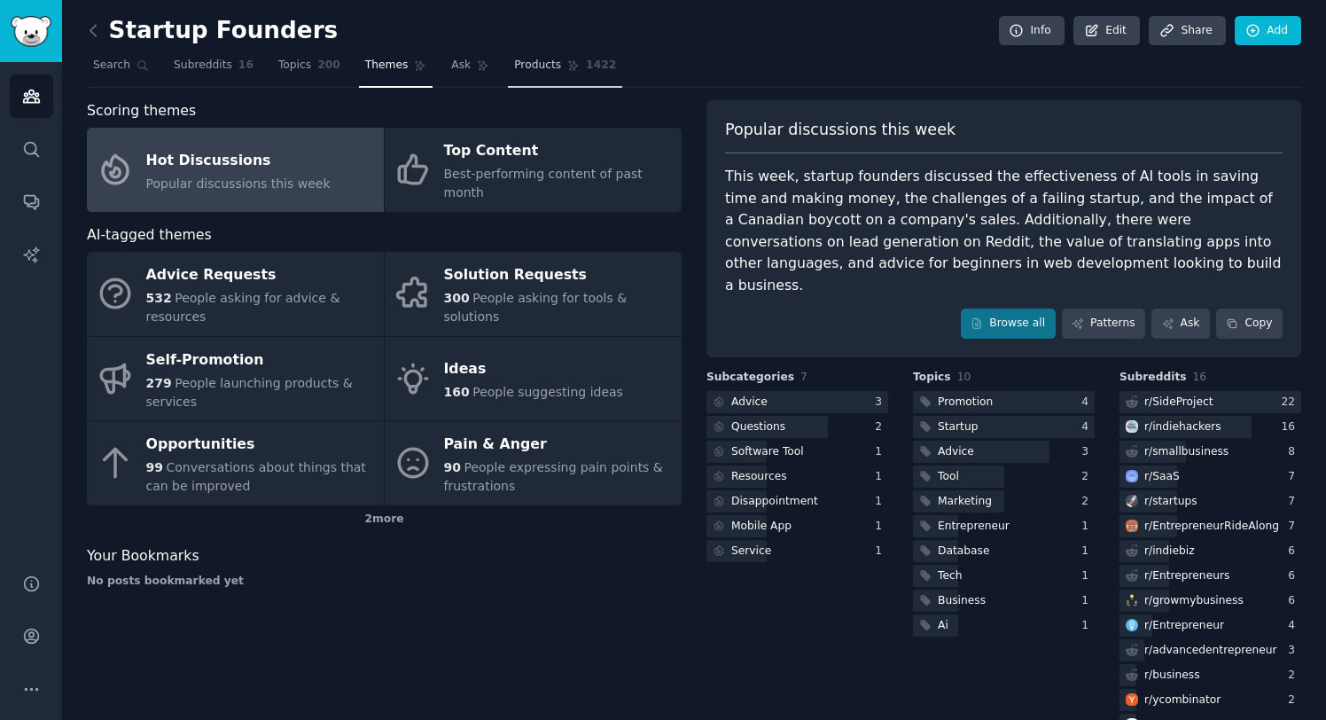
click at [518, 74] on link "Products 1422" at bounding box center [565, 69] width 114 height 36
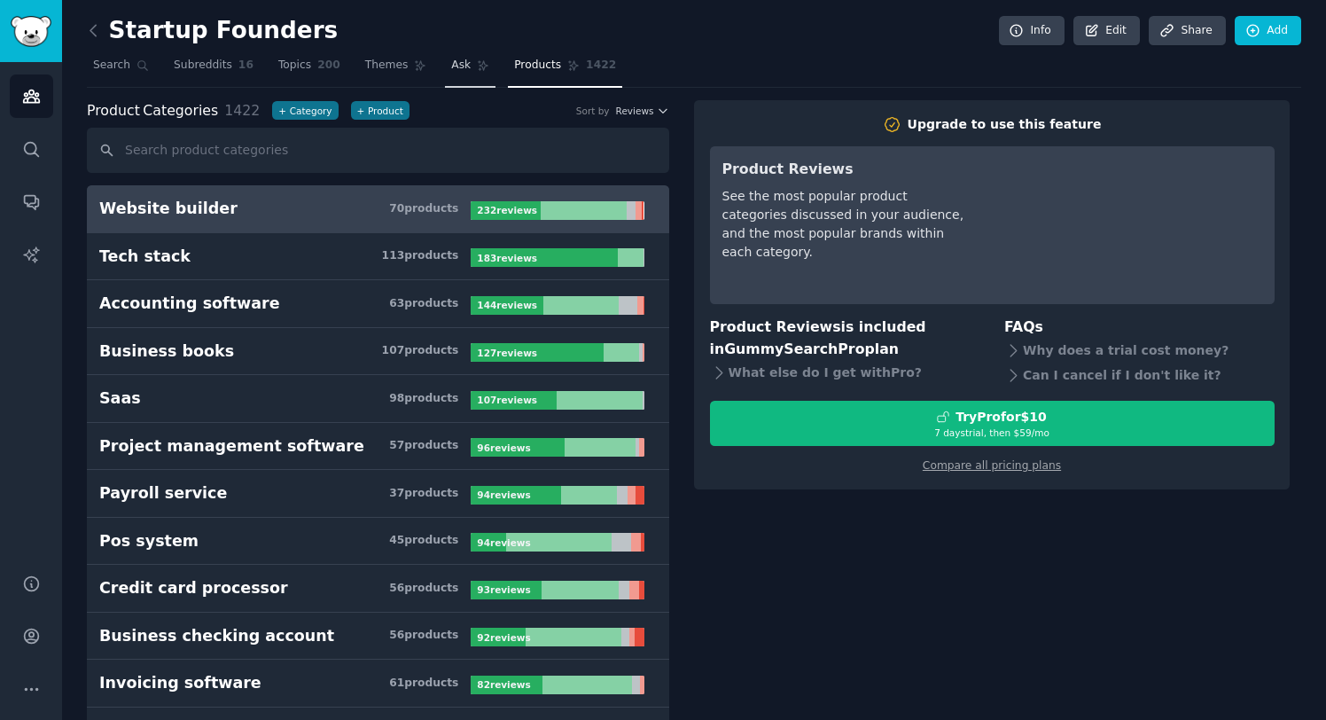
click at [464, 72] on span "Ask" at bounding box center [461, 66] width 20 height 16
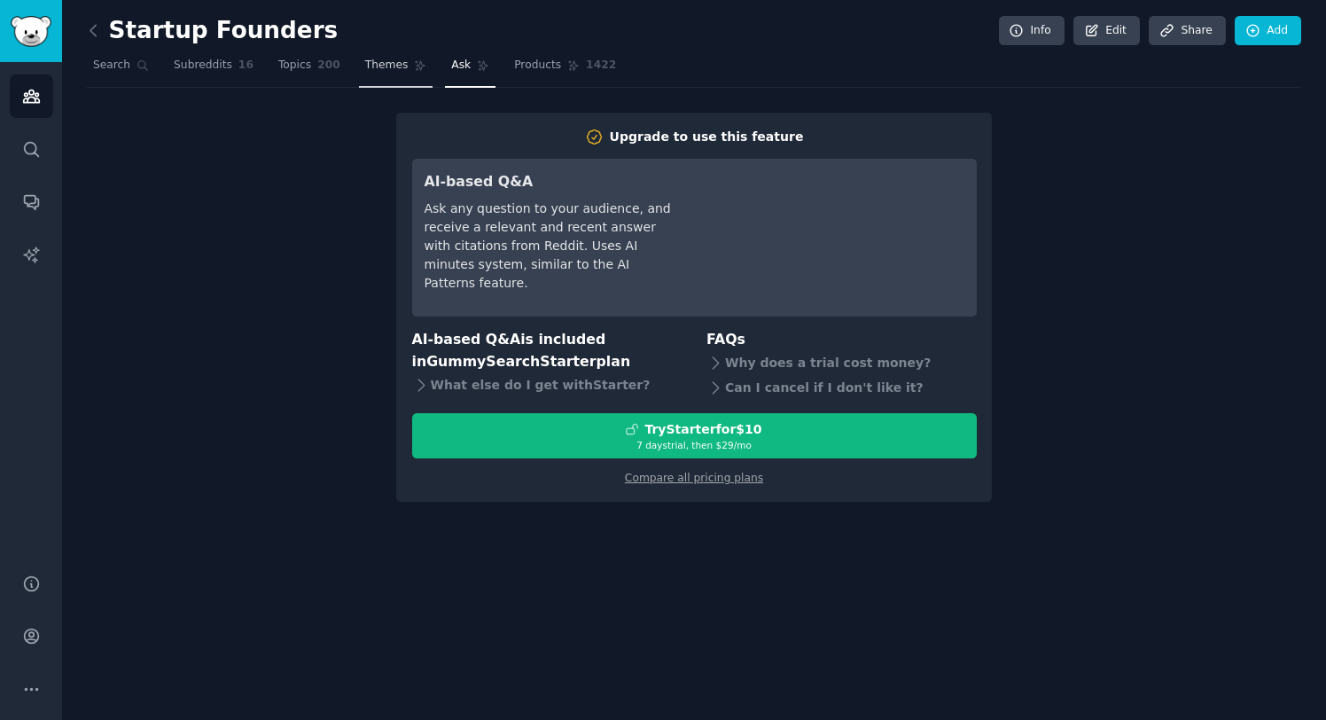
click at [387, 68] on span "Themes" at bounding box center [386, 66] width 43 height 16
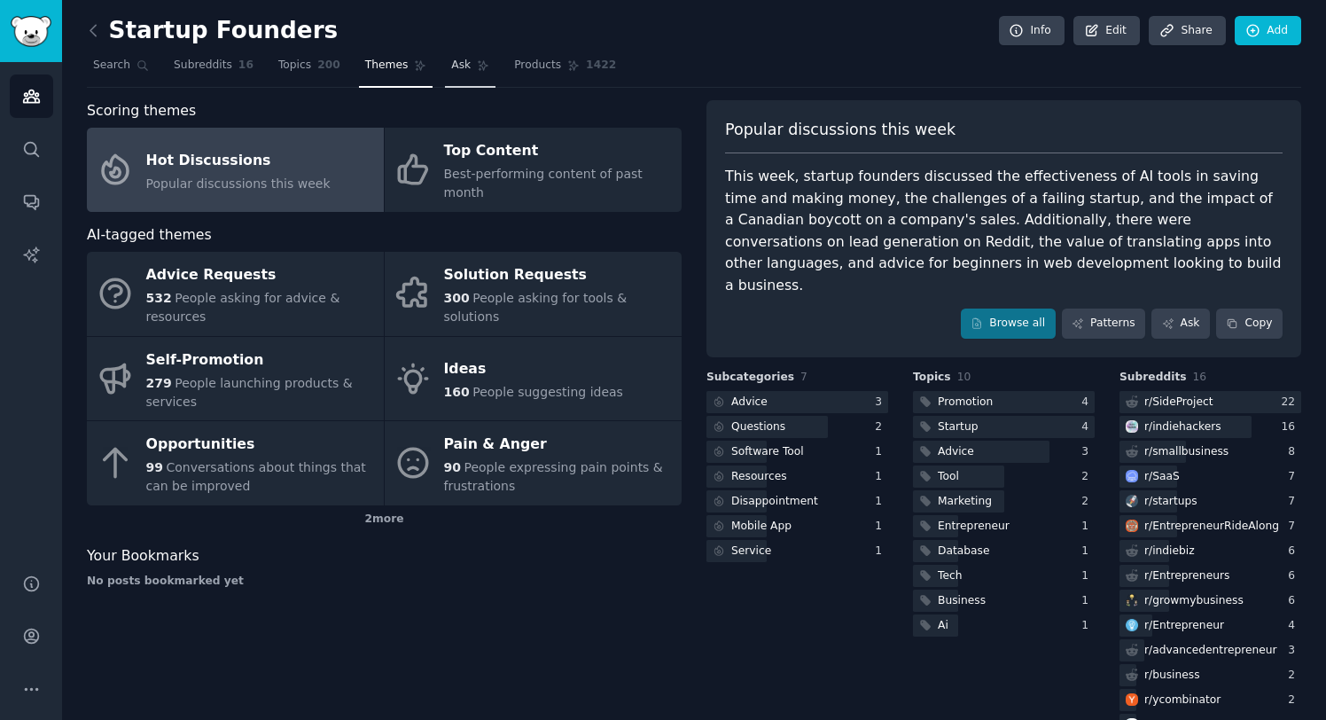
click at [454, 70] on span "Ask" at bounding box center [461, 66] width 20 height 16
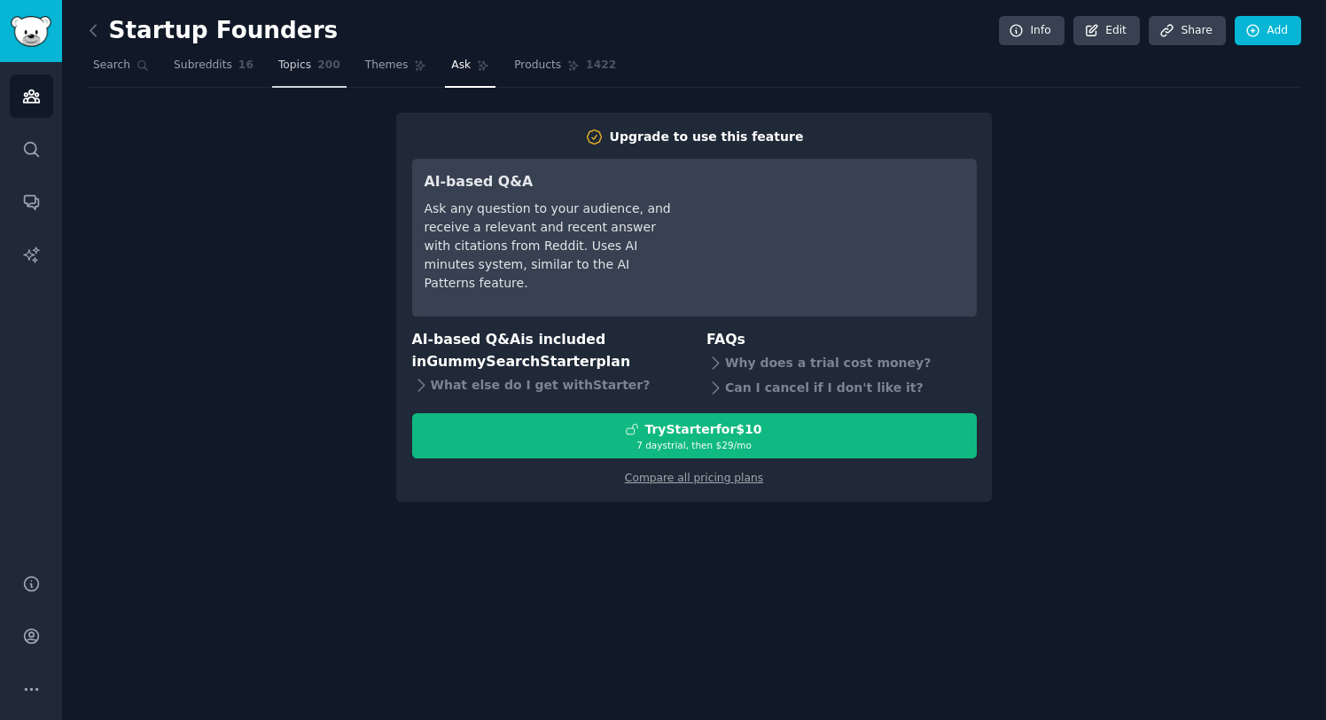
click at [288, 58] on span "Topics" at bounding box center [294, 66] width 33 height 16
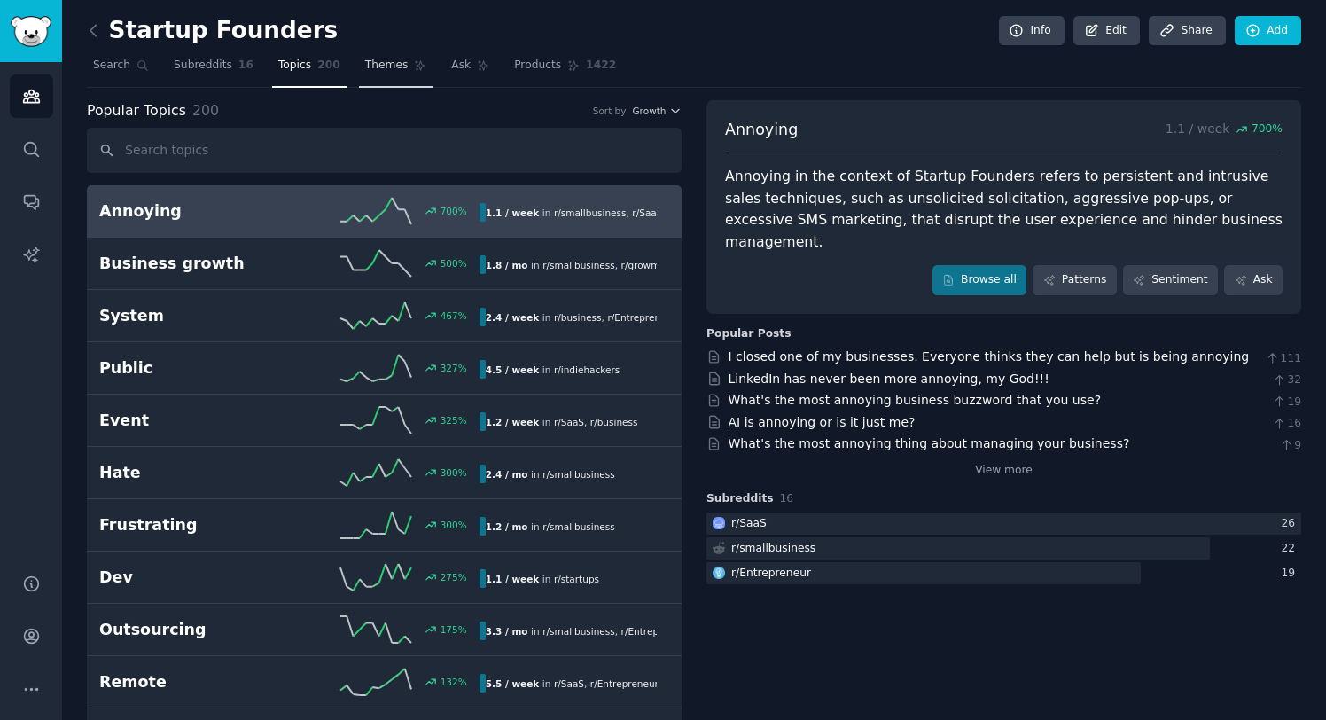
click at [388, 58] on span "Themes" at bounding box center [386, 66] width 43 height 16
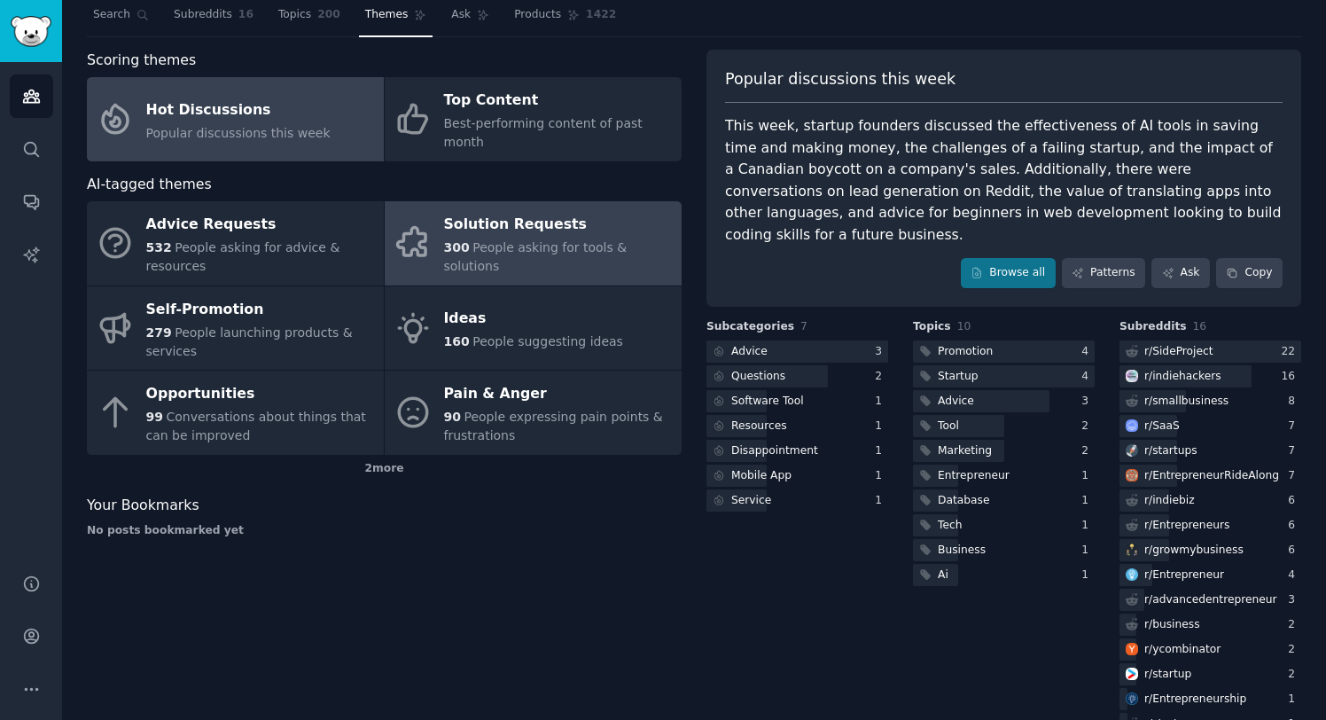
scroll to position [53, 0]
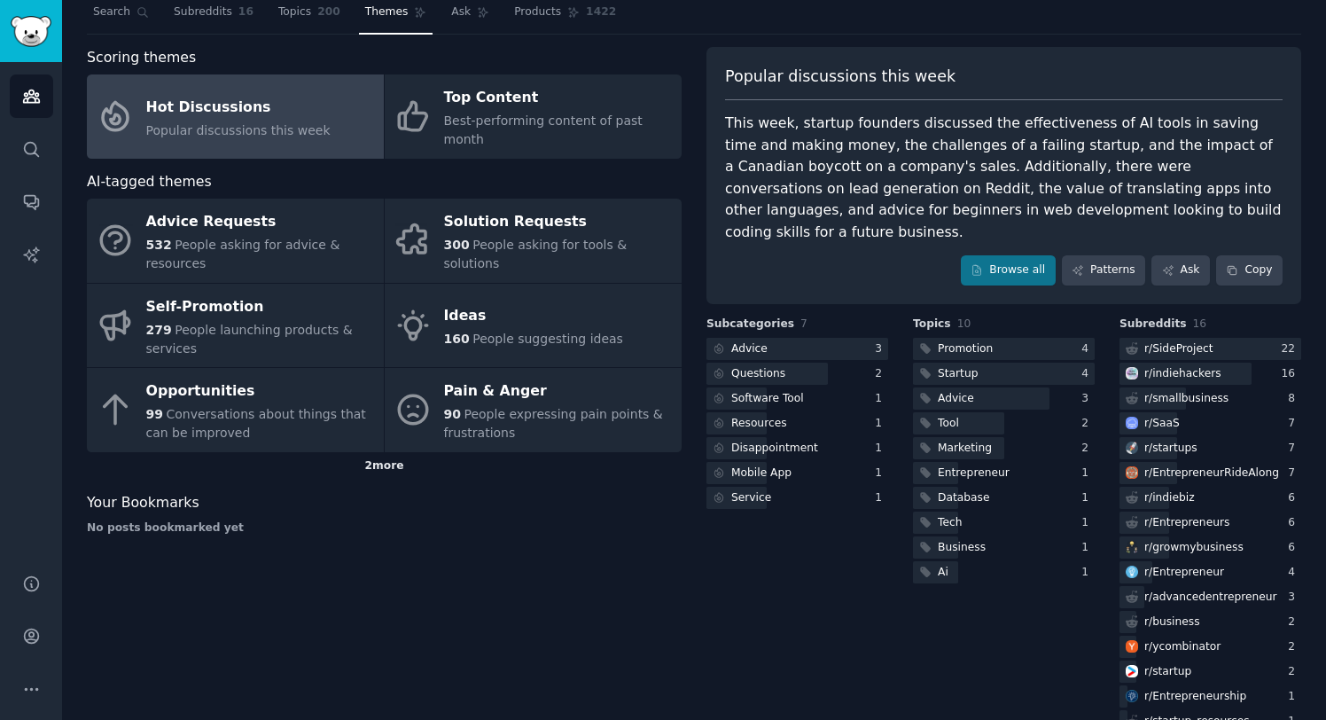
click at [388, 452] on div "2 more" at bounding box center [384, 466] width 595 height 28
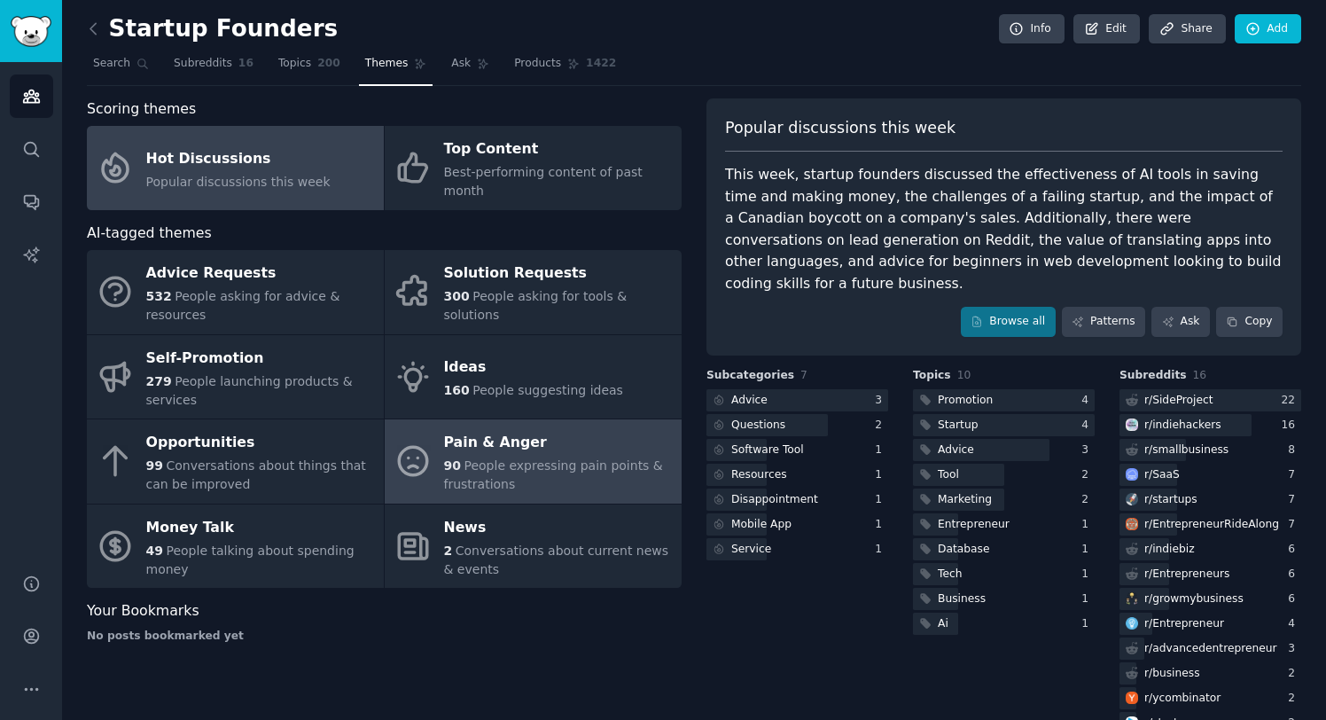
scroll to position [0, 0]
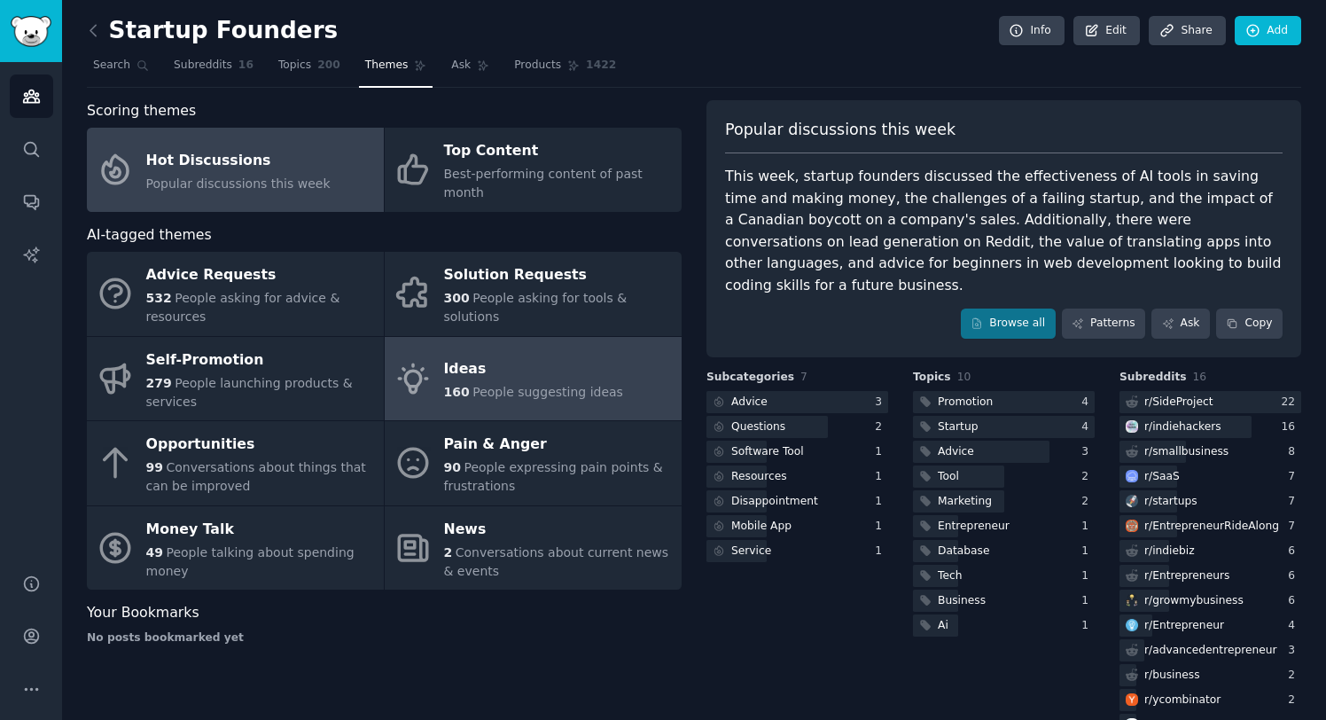
click at [482, 385] on span "People suggesting ideas" at bounding box center [548, 392] width 151 height 14
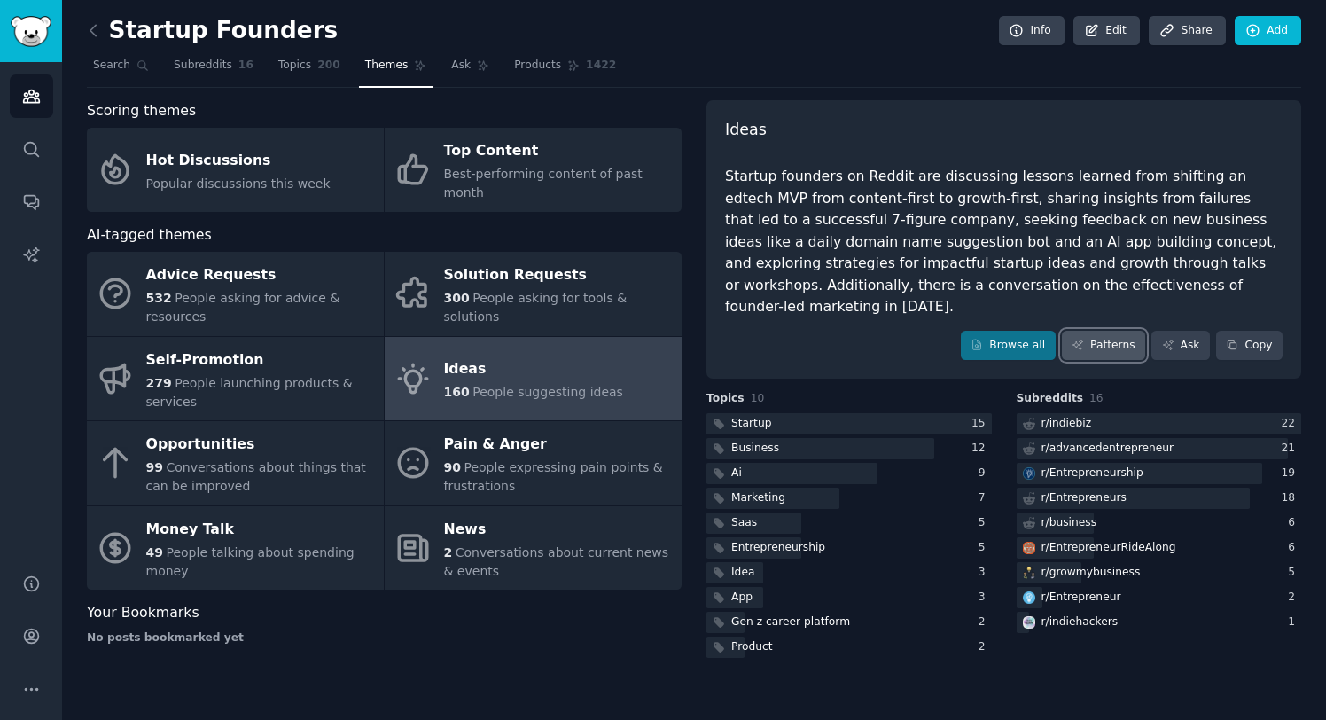
click at [1121, 331] on link "Patterns" at bounding box center [1103, 346] width 83 height 30
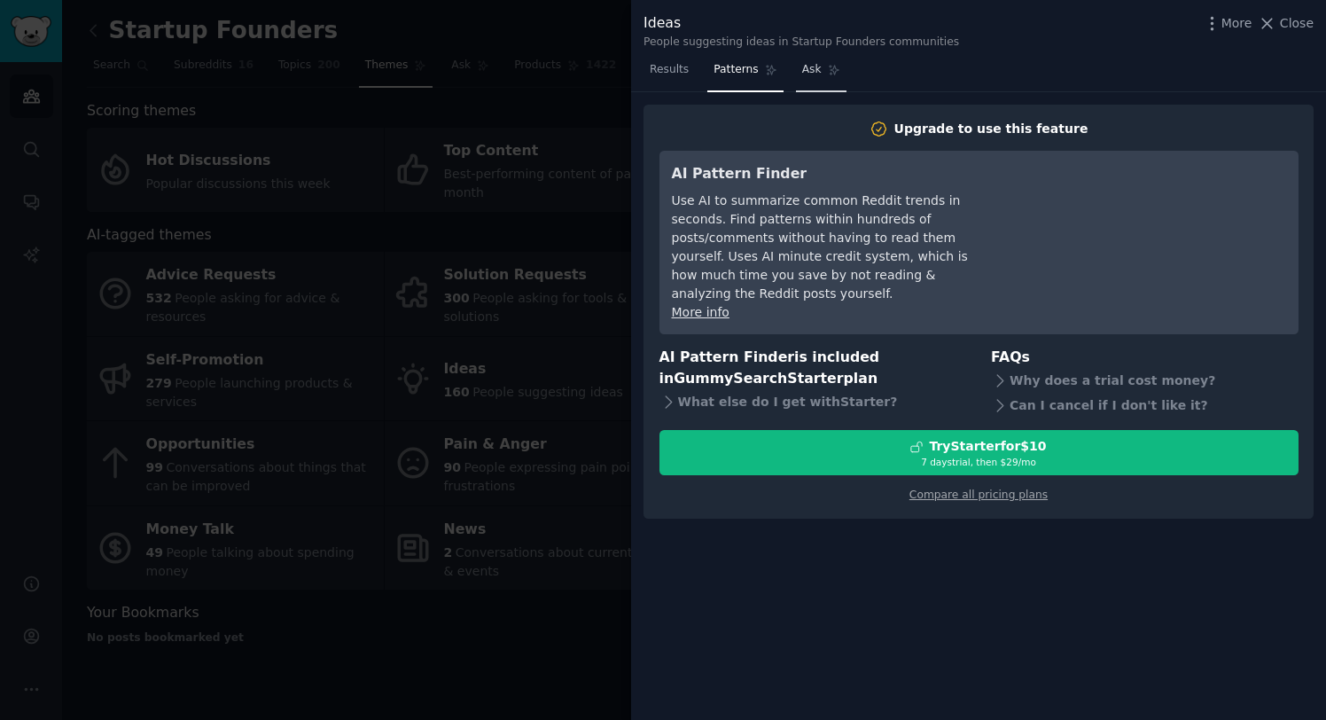
click at [805, 74] on span "Ask" at bounding box center [812, 70] width 20 height 16
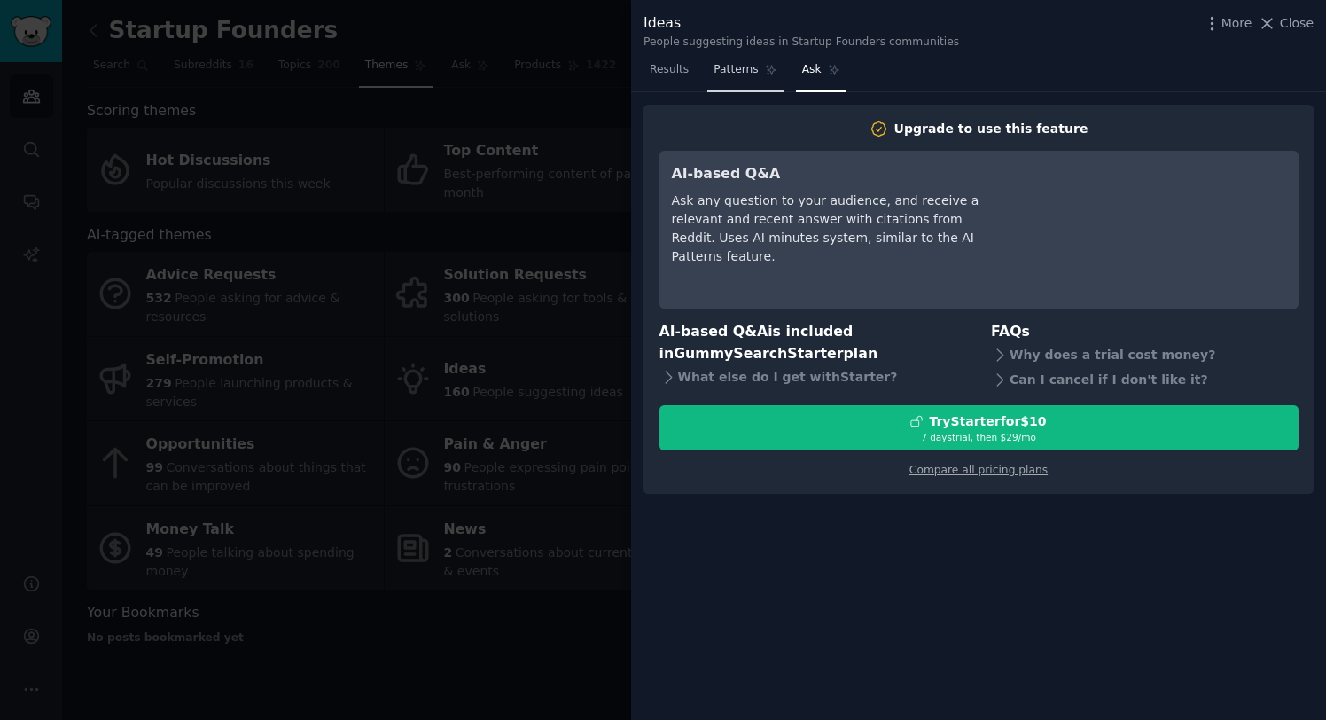
click at [719, 71] on span "Patterns" at bounding box center [736, 70] width 44 height 16
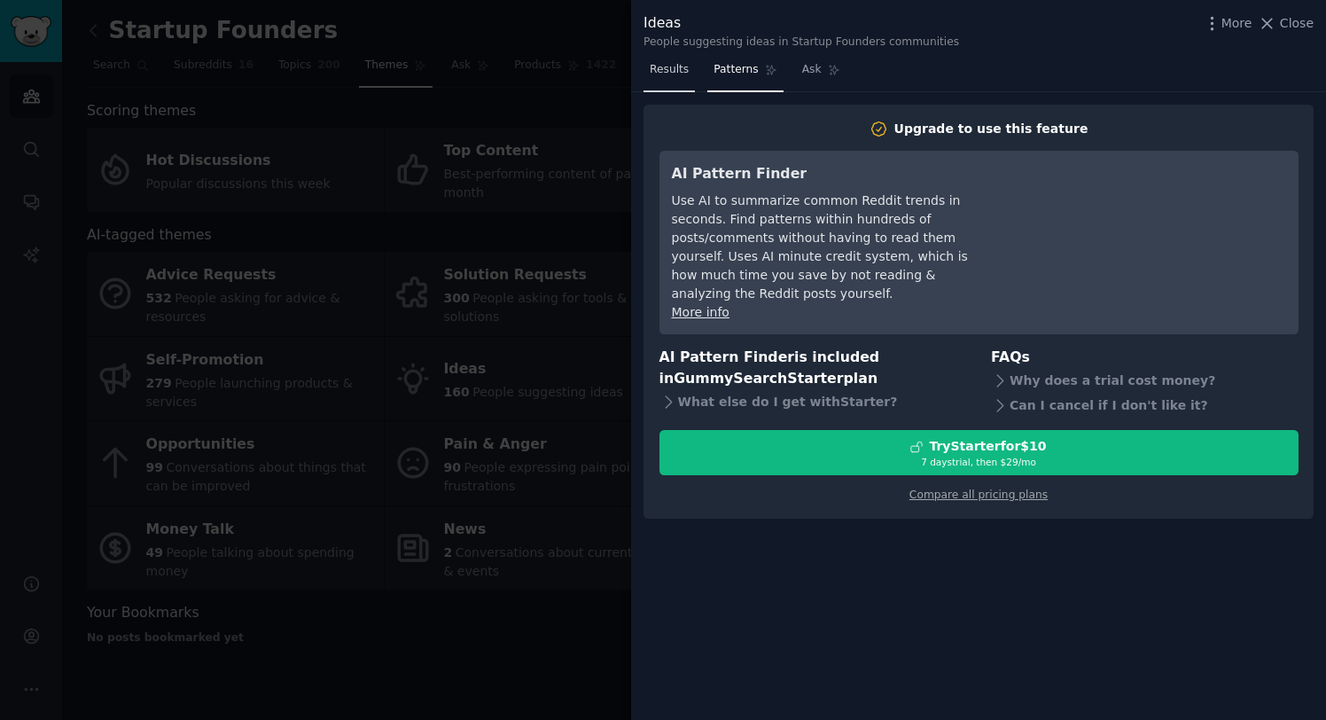
click at [690, 71] on link "Results" at bounding box center [669, 74] width 51 height 36
